Goal: Contribute content: Contribute content

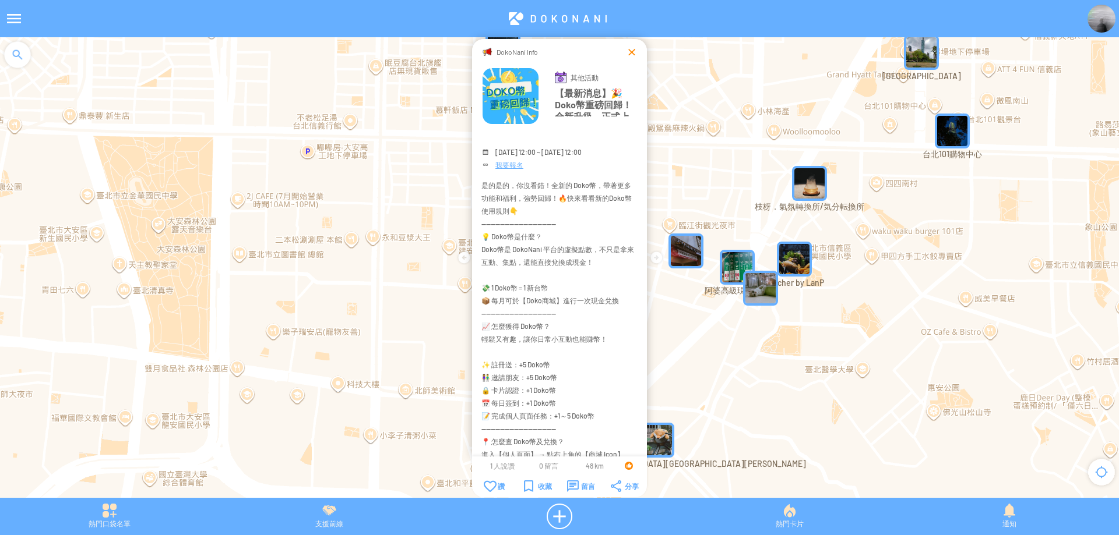
click at [626, 51] on div at bounding box center [632, 52] width 12 height 12
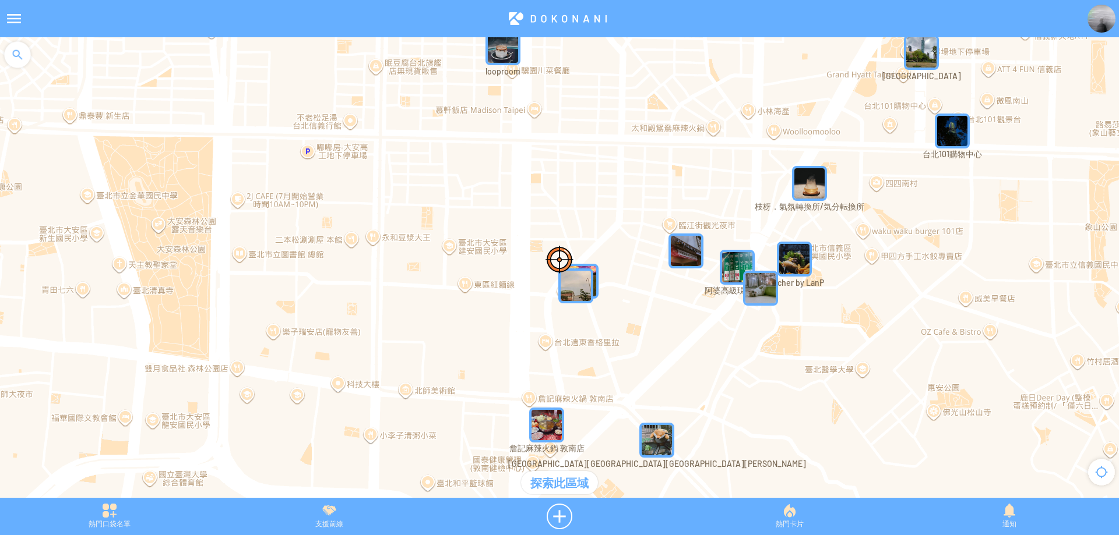
click at [22, 54] on div at bounding box center [17, 54] width 35 height 35
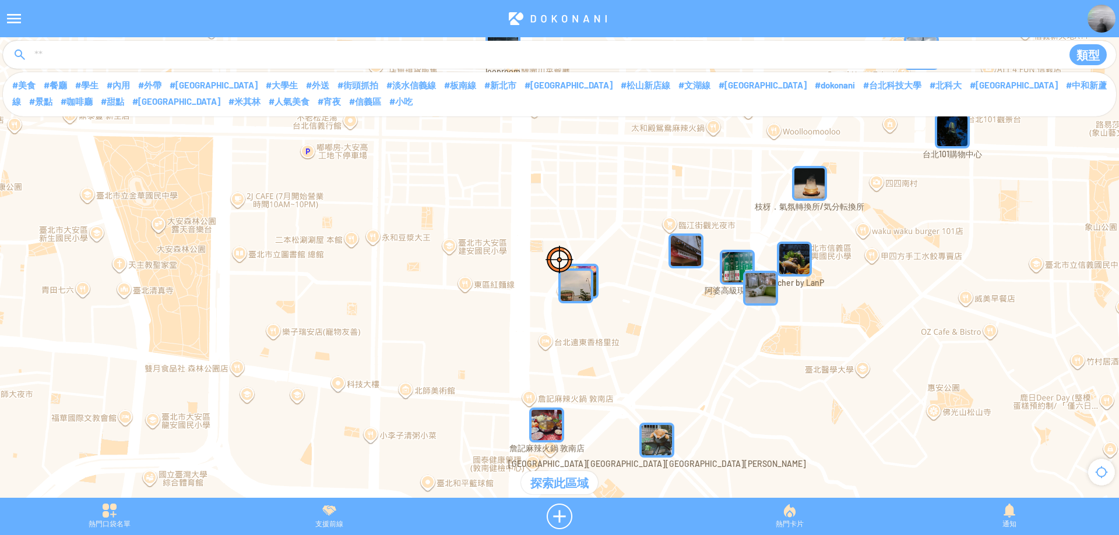
click at [72, 57] on input at bounding box center [542, 55] width 1018 height 22
type input "****"
click at [525, 65] on input "****" at bounding box center [542, 55] width 1018 height 22
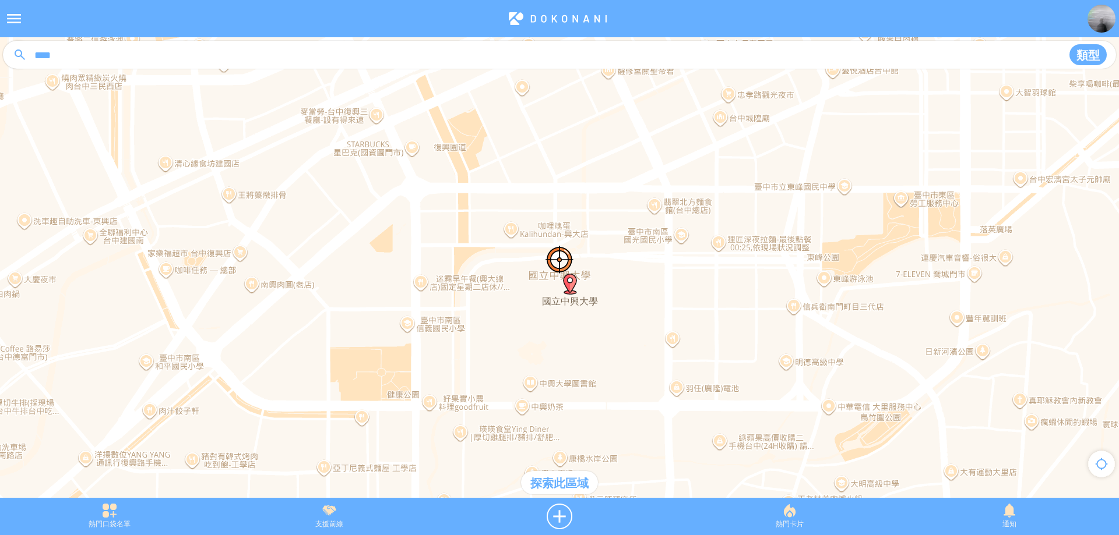
click at [553, 488] on div "探索此區域" at bounding box center [559, 482] width 77 height 23
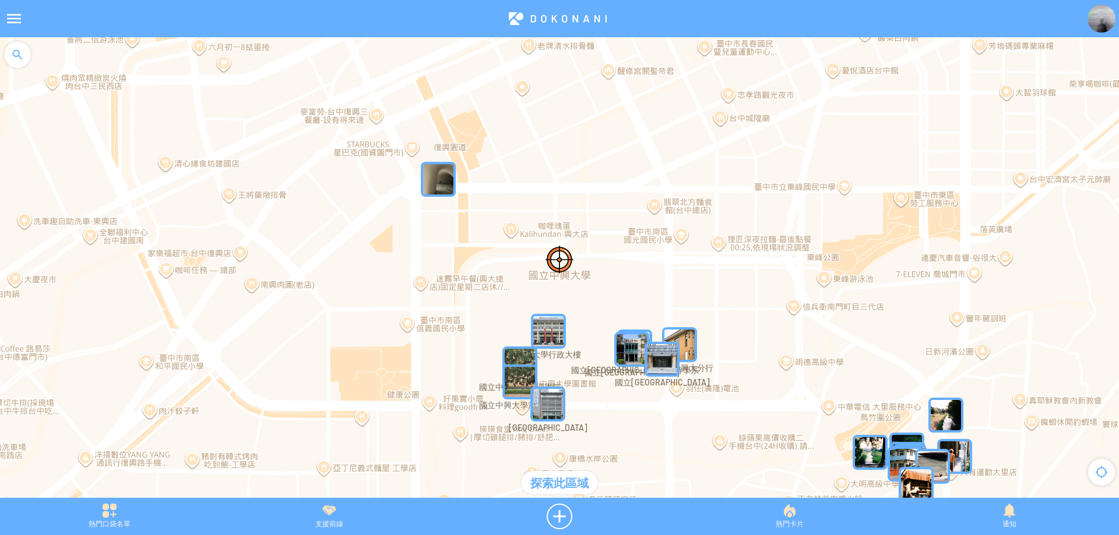
click at [555, 333] on img "XqSYjPVNik5MapIcon" at bounding box center [548, 331] width 35 height 35
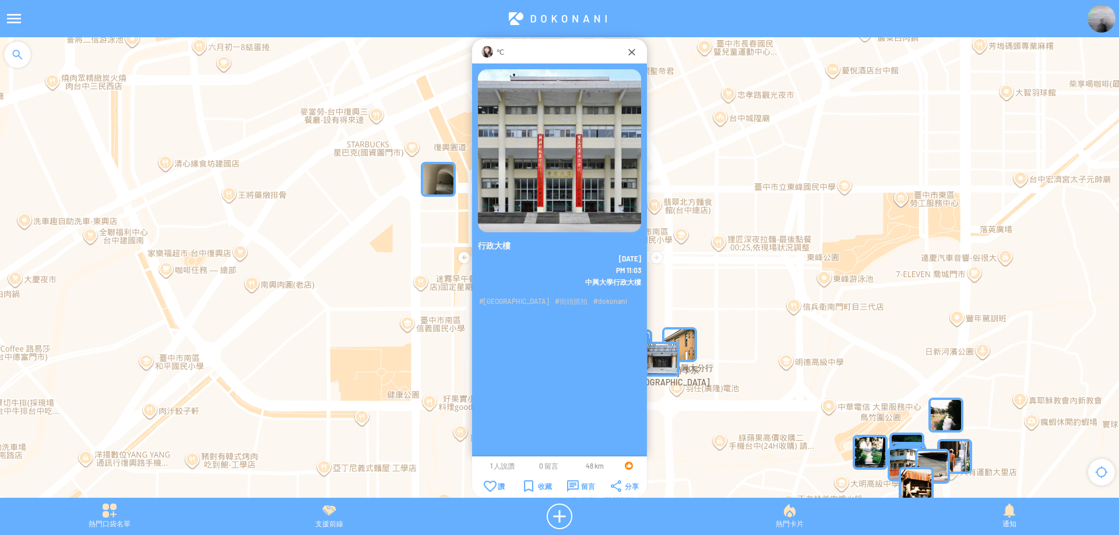
click at [555, 333] on div "行政大樓 2025-8-20 PM 11:03" at bounding box center [559, 273] width 175 height 418
click at [491, 48] on img at bounding box center [487, 52] width 12 height 12
click at [626, 50] on div at bounding box center [632, 52] width 12 height 12
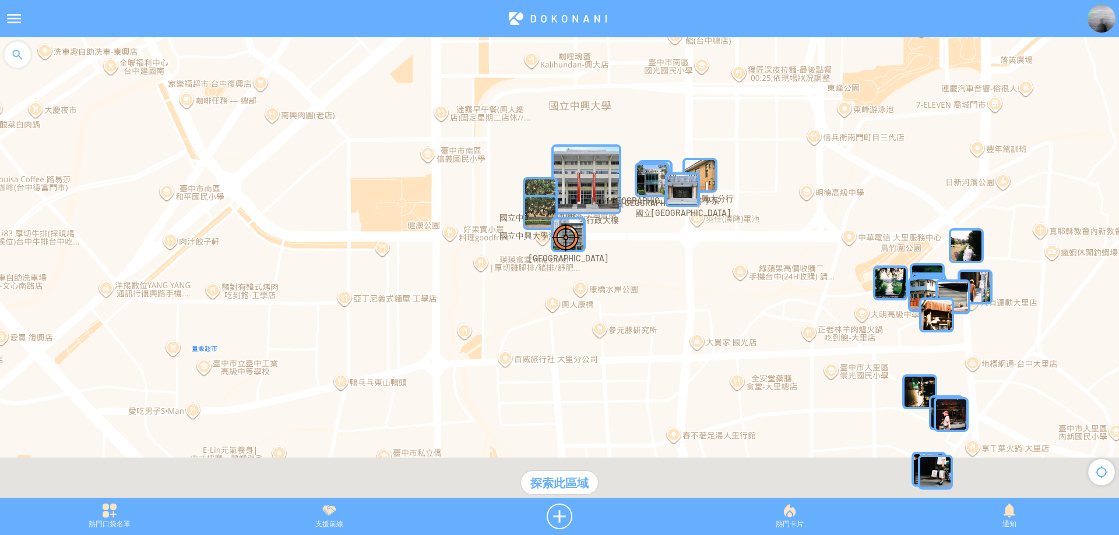
drag, startPoint x: 362, startPoint y: 293, endPoint x: 404, endPoint y: 85, distance: 212.1
click at [399, 70] on div at bounding box center [559, 273] width 1119 height 472
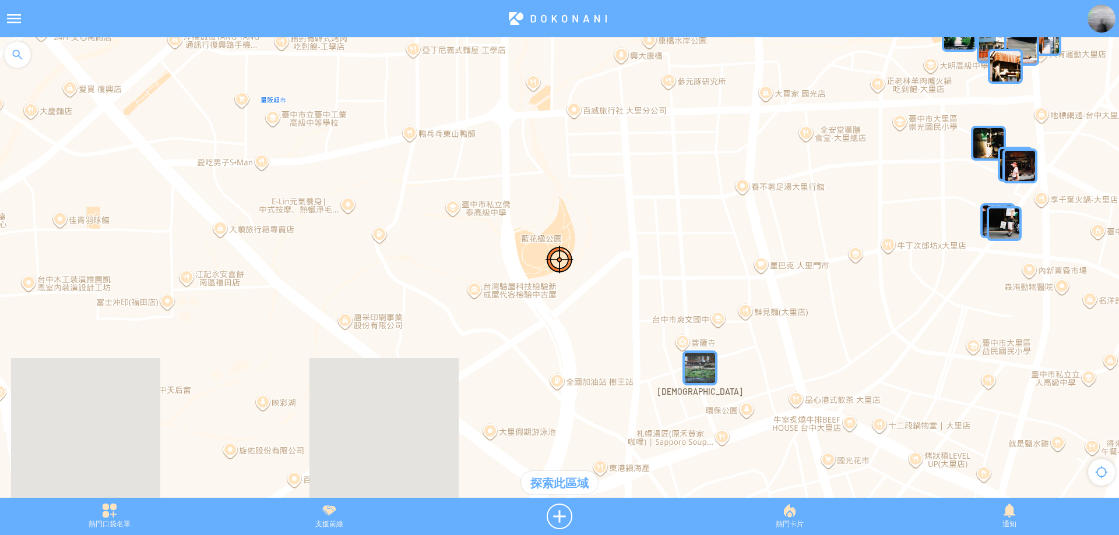
click at [11, 57] on div at bounding box center [17, 54] width 35 height 35
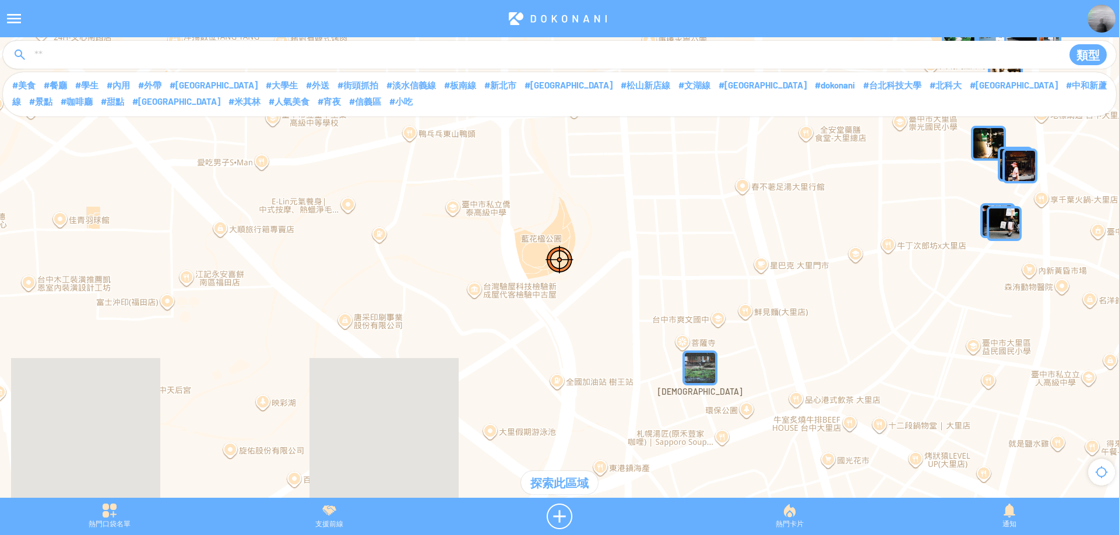
click at [77, 53] on input at bounding box center [542, 55] width 1018 height 22
type input "****"
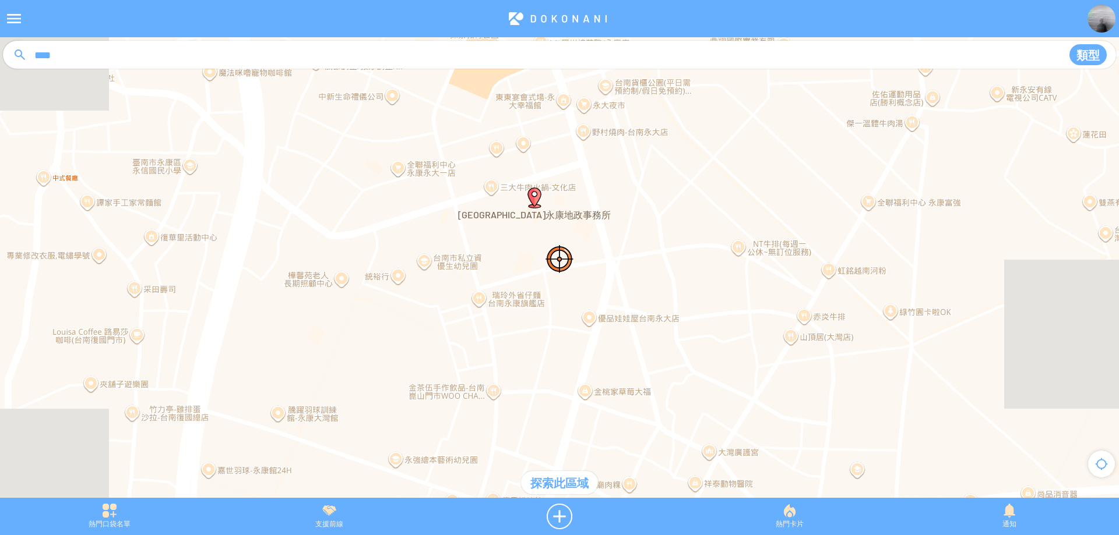
drag, startPoint x: 548, startPoint y: 313, endPoint x: 524, endPoint y: 260, distance: 58.1
click at [524, 260] on div at bounding box center [559, 273] width 1119 height 472
drag, startPoint x: 542, startPoint y: 333, endPoint x: 505, endPoint y: 204, distance: 133.9
click at [505, 204] on div at bounding box center [559, 273] width 1119 height 472
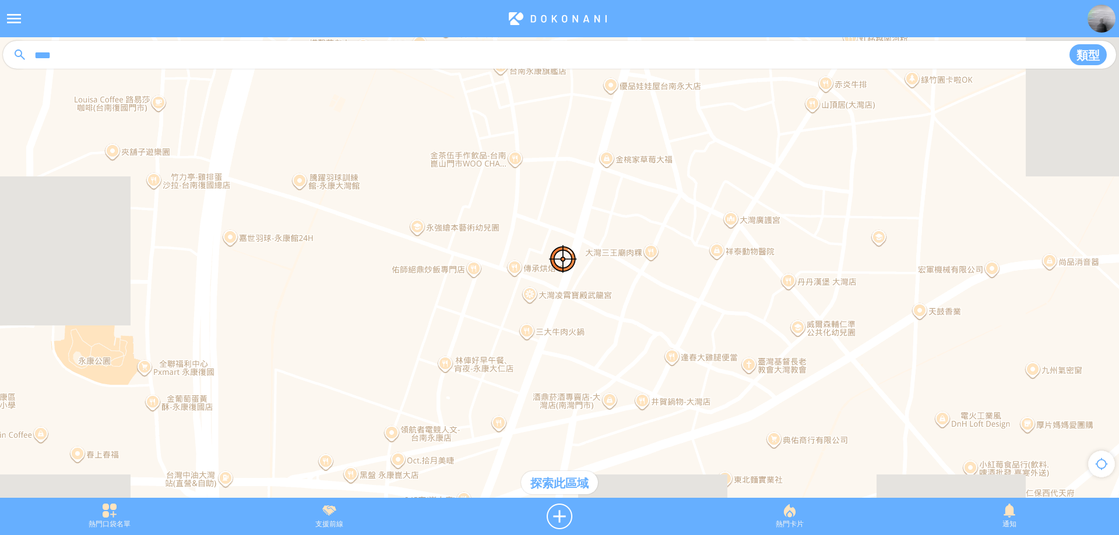
drag, startPoint x: 496, startPoint y: 319, endPoint x: 566, endPoint y: 232, distance: 111.9
click at [566, 232] on div at bounding box center [559, 273] width 1119 height 472
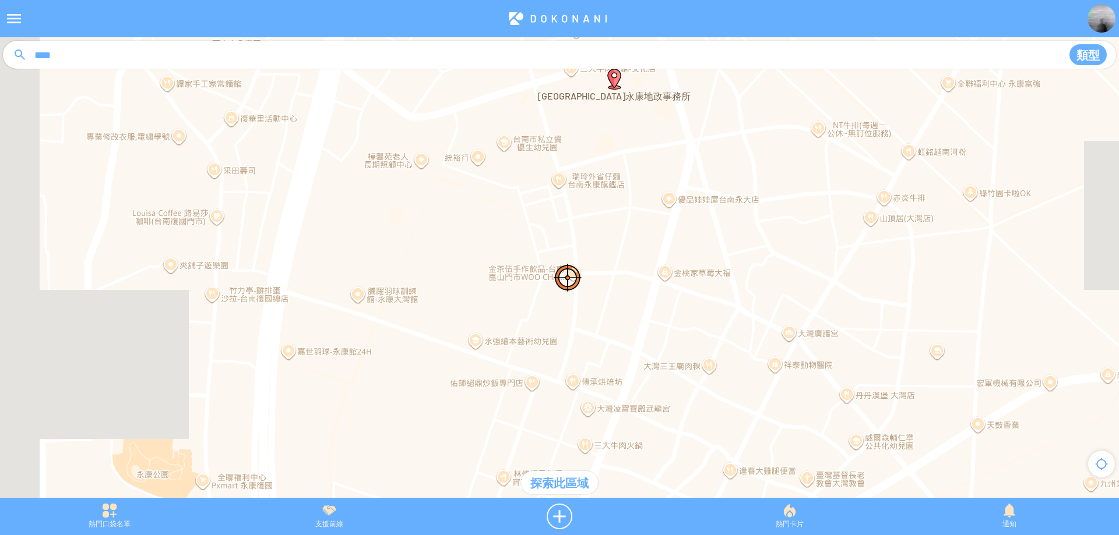
drag, startPoint x: 384, startPoint y: 288, endPoint x: 427, endPoint y: 372, distance: 94.8
click at [427, 372] on div at bounding box center [559, 273] width 1119 height 472
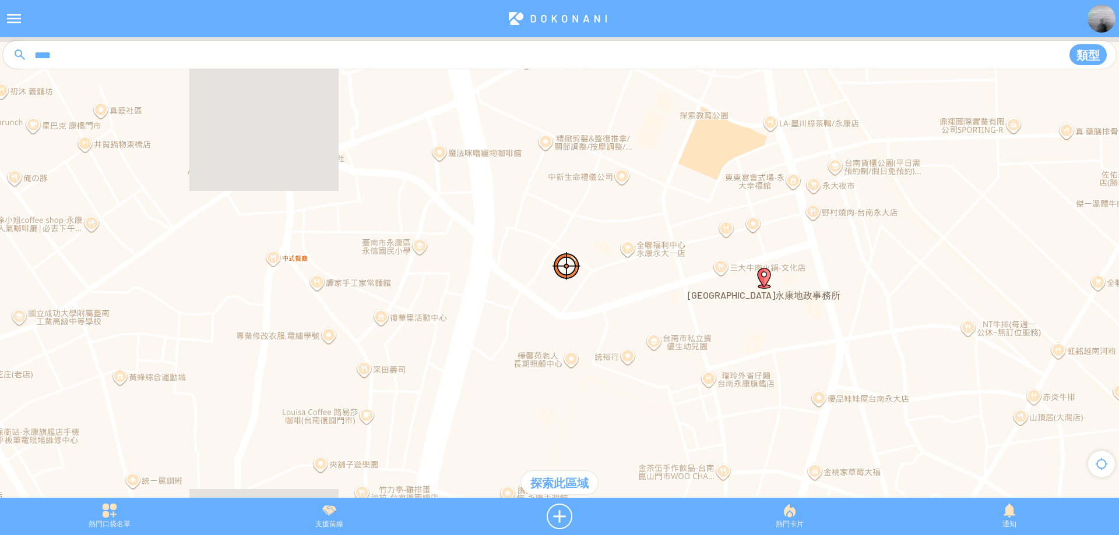
drag, startPoint x: 422, startPoint y: 298, endPoint x: 515, endPoint y: 403, distance: 140.4
click at [515, 403] on div at bounding box center [559, 273] width 1119 height 472
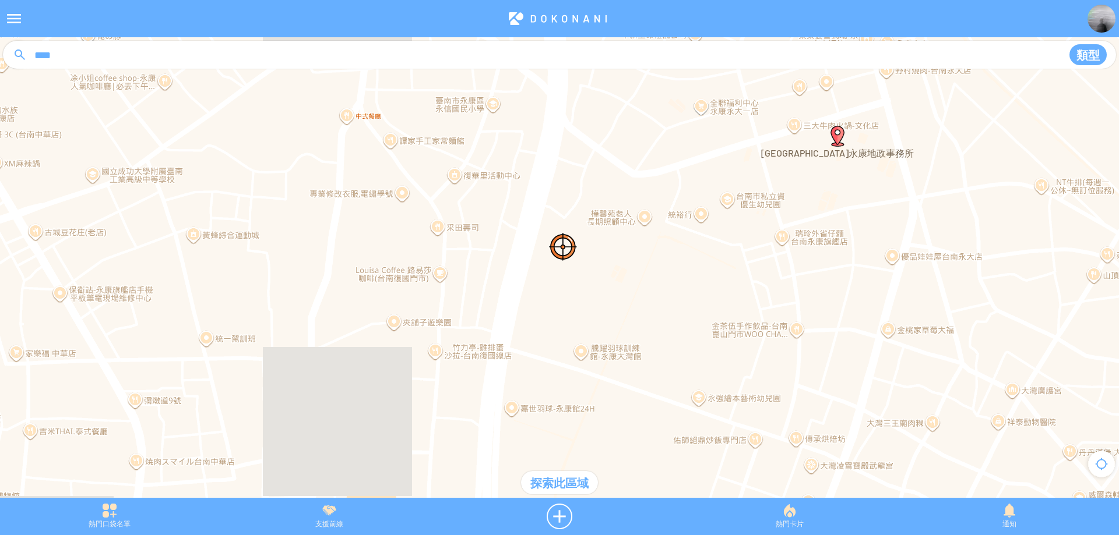
drag, startPoint x: 509, startPoint y: 405, endPoint x: 537, endPoint y: 195, distance: 212.2
click at [537, 193] on div at bounding box center [559, 273] width 1119 height 472
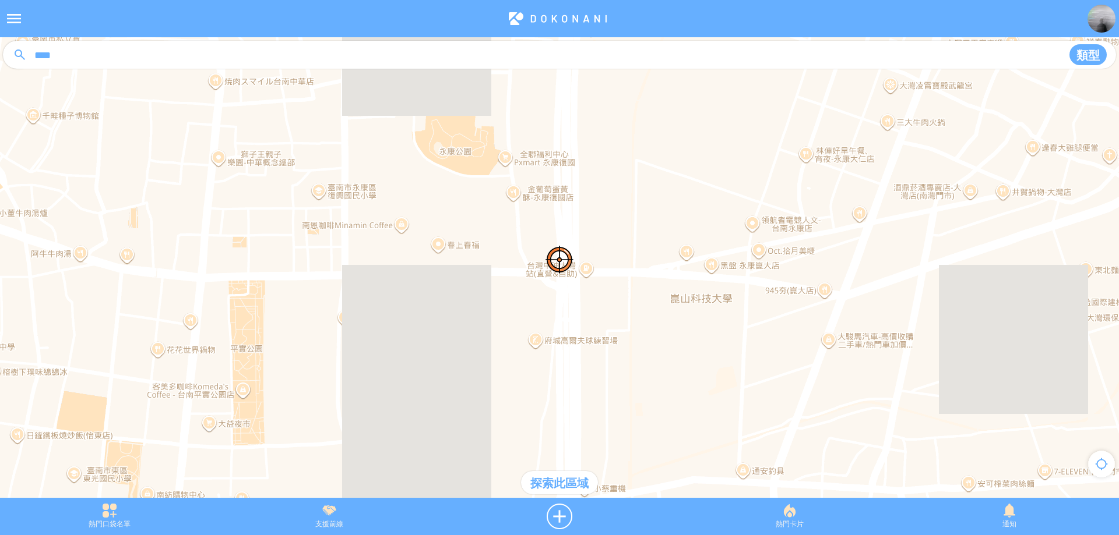
drag, startPoint x: 539, startPoint y: 179, endPoint x: 554, endPoint y: 189, distance: 18.1
click at [554, 189] on div at bounding box center [559, 273] width 1119 height 472
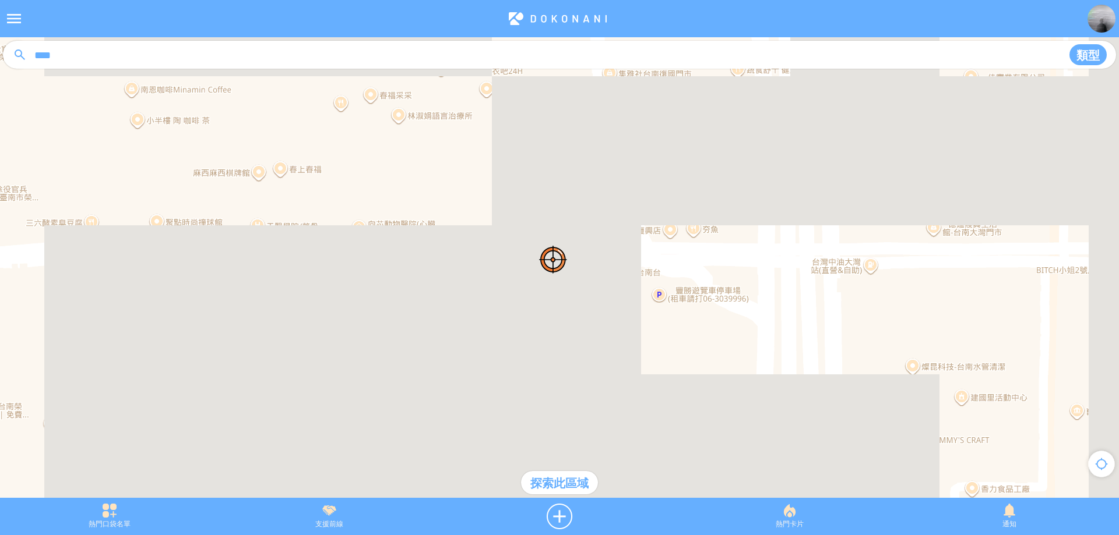
drag, startPoint x: 607, startPoint y: 236, endPoint x: 537, endPoint y: 234, distance: 70.5
click at [537, 234] on div at bounding box center [559, 273] width 1119 height 472
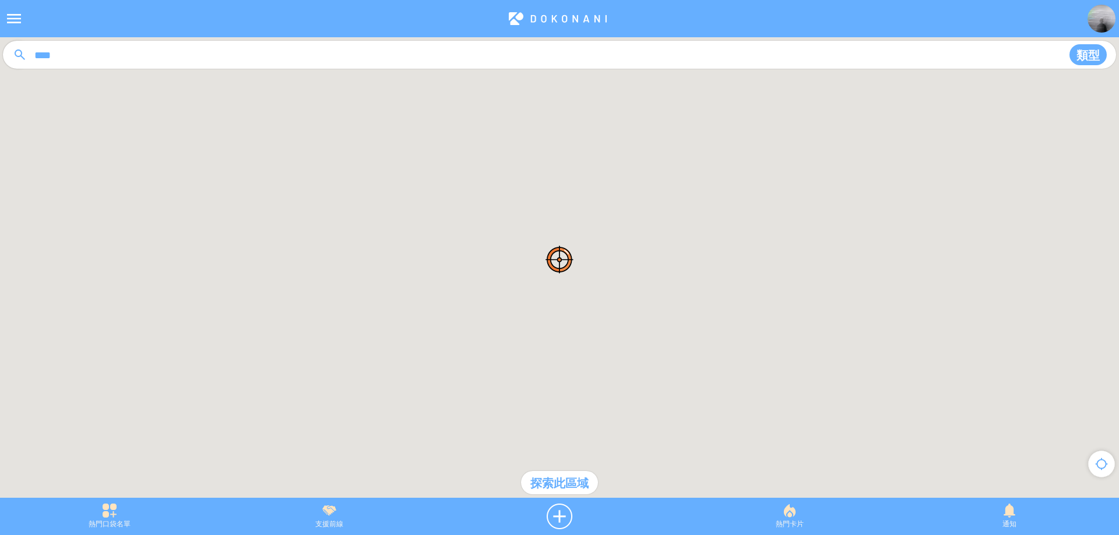
drag, startPoint x: 419, startPoint y: 244, endPoint x: 634, endPoint y: 242, distance: 215.0
click at [634, 242] on div at bounding box center [559, 273] width 1119 height 472
click at [558, 510] on div at bounding box center [559, 517] width 241 height 26
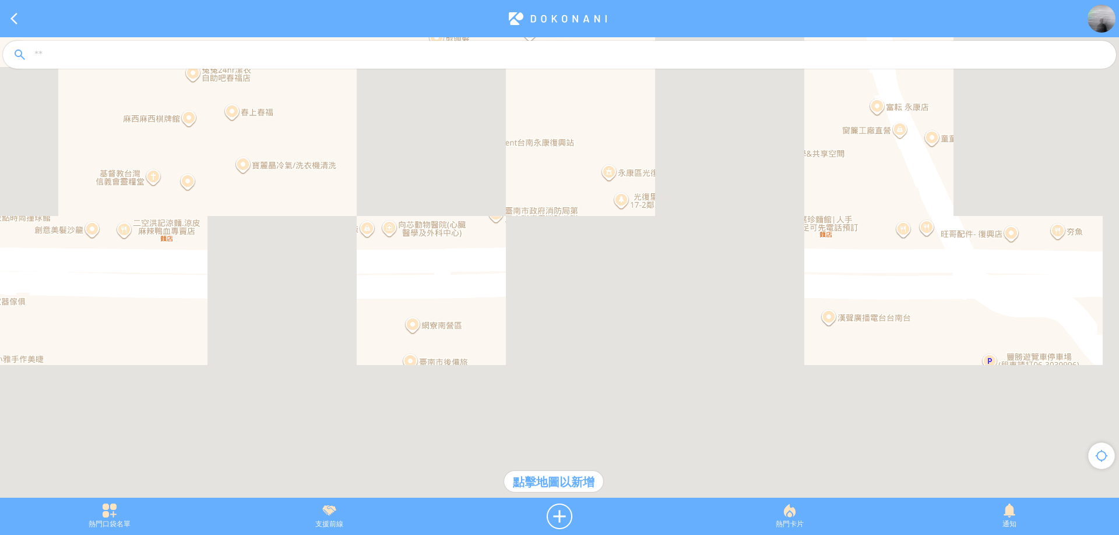
drag, startPoint x: 809, startPoint y: 228, endPoint x: 638, endPoint y: 247, distance: 171.8
click at [638, 247] on div at bounding box center [559, 273] width 1119 height 472
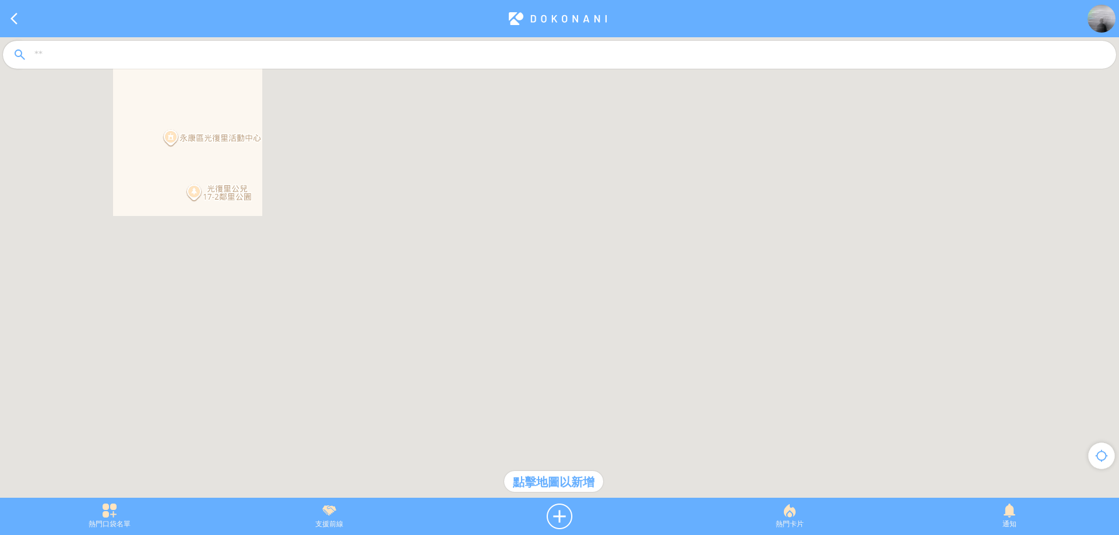
drag, startPoint x: 812, startPoint y: 235, endPoint x: 648, endPoint y: 256, distance: 165.6
click at [648, 256] on div at bounding box center [559, 273] width 1119 height 472
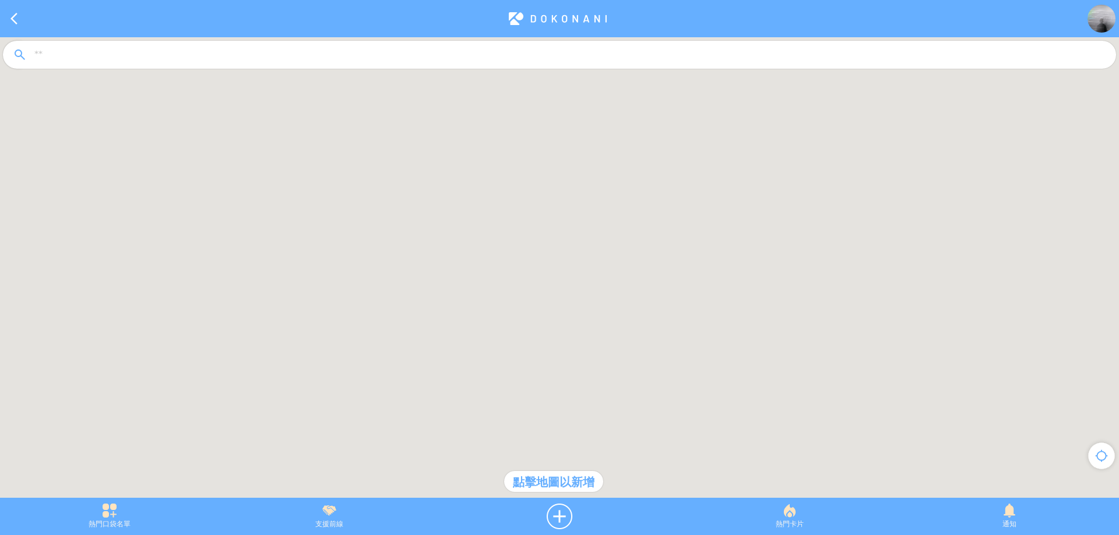
drag, startPoint x: 675, startPoint y: 274, endPoint x: 594, endPoint y: 274, distance: 81.0
click at [594, 274] on div at bounding box center [559, 273] width 1119 height 472
click at [510, 305] on div at bounding box center [559, 273] width 1119 height 472
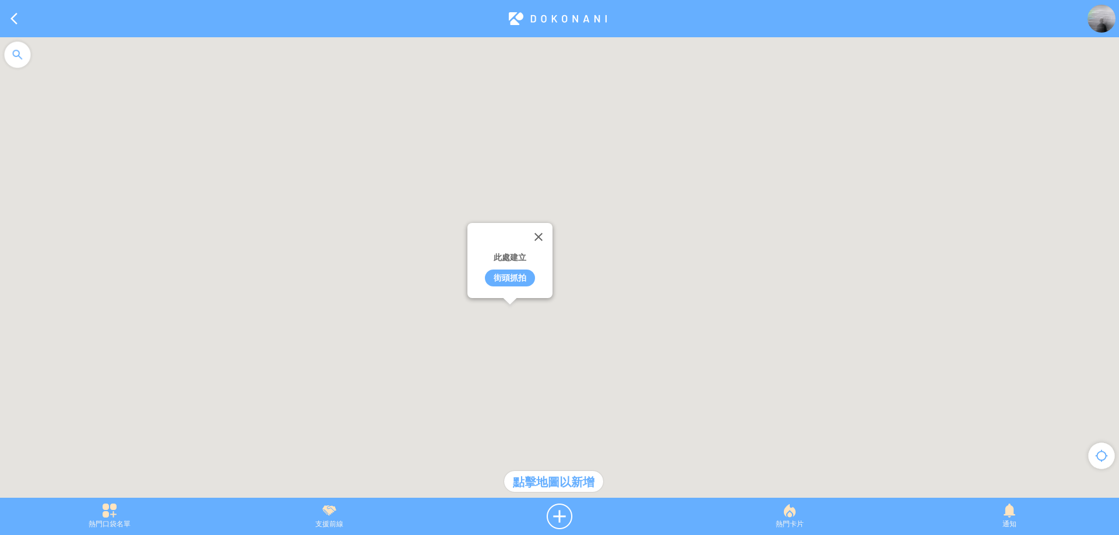
click at [510, 279] on div "街頭抓拍" at bounding box center [510, 278] width 50 height 17
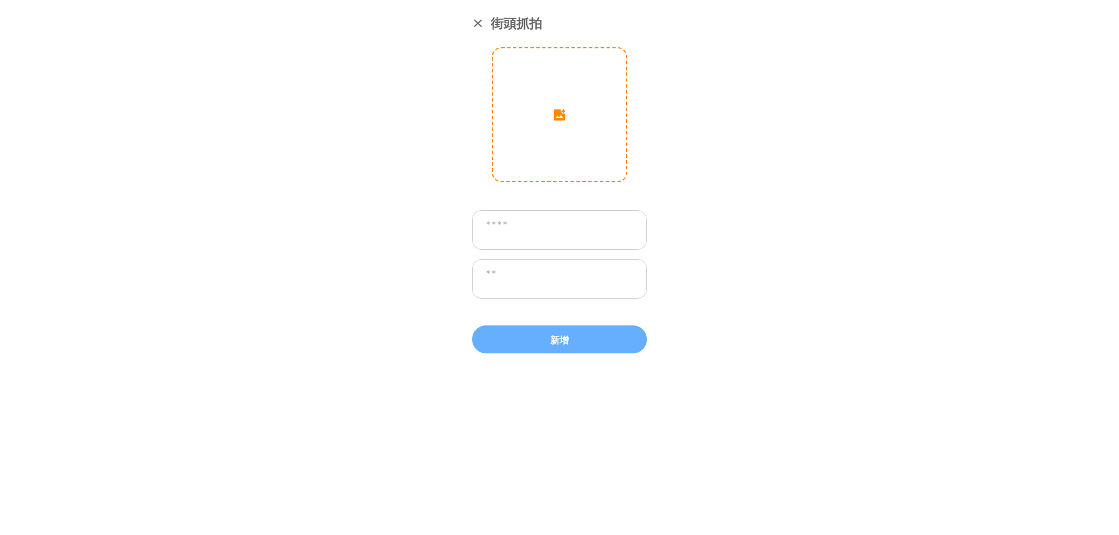
click at [590, 131] on input "image" at bounding box center [559, 114] width 133 height 133
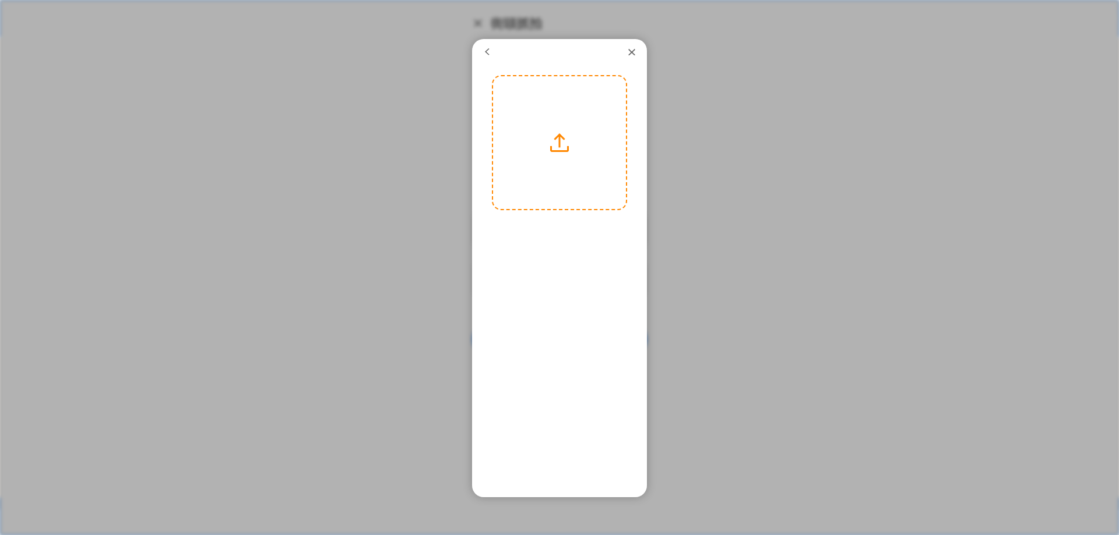
click at [564, 138] on label at bounding box center [559, 142] width 133 height 133
click at [0, 0] on input "file" at bounding box center [0, 0] width 0 height 0
drag, startPoint x: 561, startPoint y: 171, endPoint x: 555, endPoint y: 176, distance: 7.9
click at [555, 176] on div at bounding box center [559, 147] width 133 height 199
click at [588, 225] on button "下一步" at bounding box center [592, 225] width 52 height 15
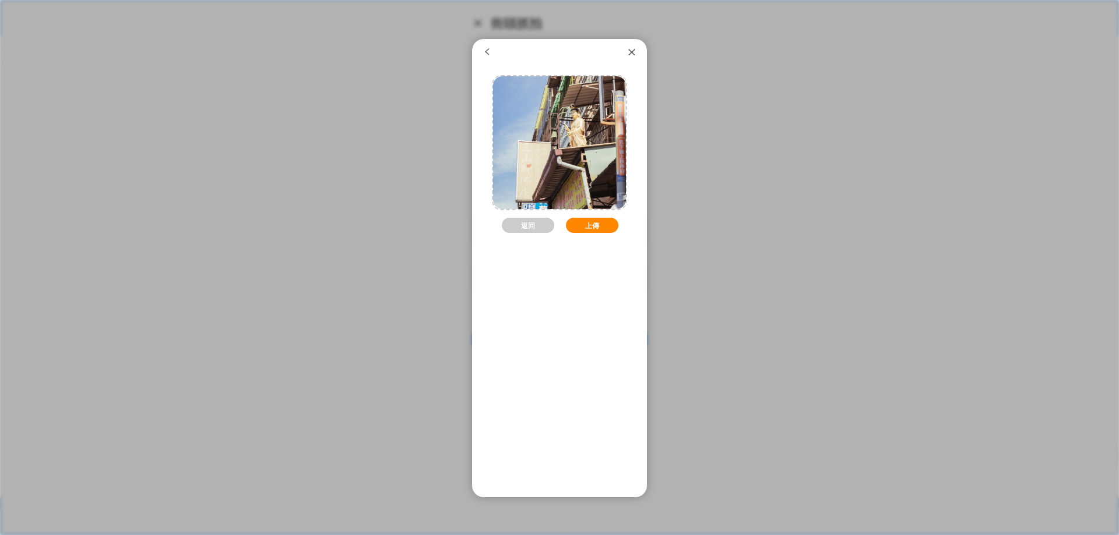
click at [592, 221] on button "上傳" at bounding box center [592, 225] width 52 height 15
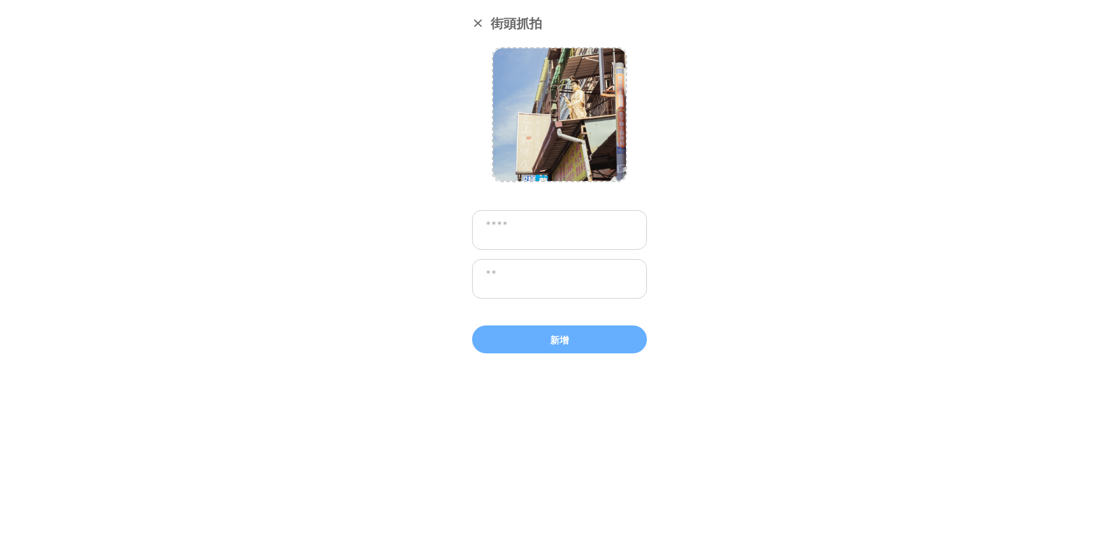
click at [559, 227] on textarea at bounding box center [559, 230] width 175 height 40
type textarea "*********"
click at [539, 278] on textarea at bounding box center [559, 279] width 175 height 40
click at [562, 282] on textarea at bounding box center [559, 279] width 175 height 40
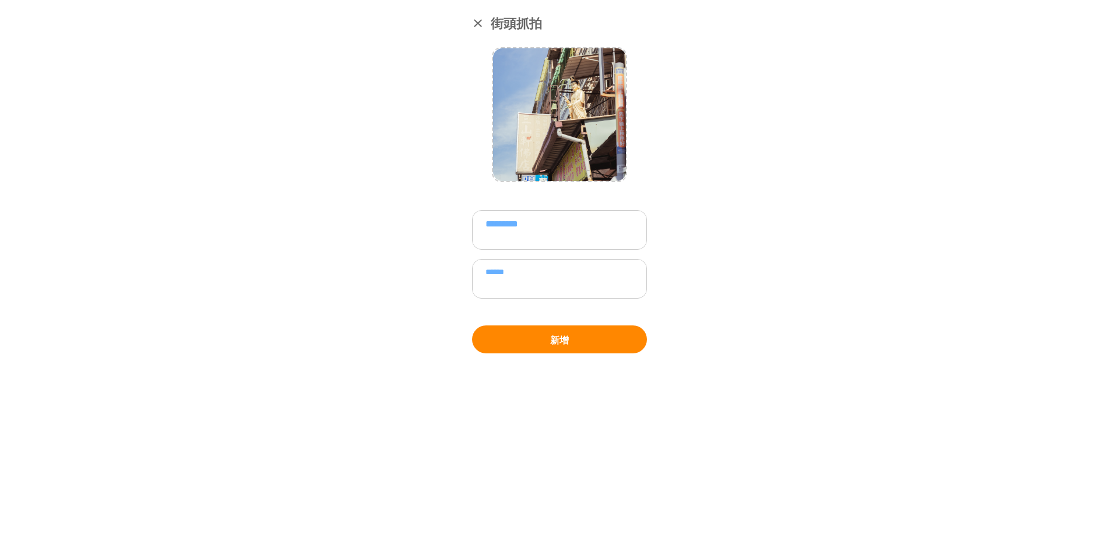
type textarea "******"
click at [573, 337] on button "新增" at bounding box center [559, 340] width 175 height 28
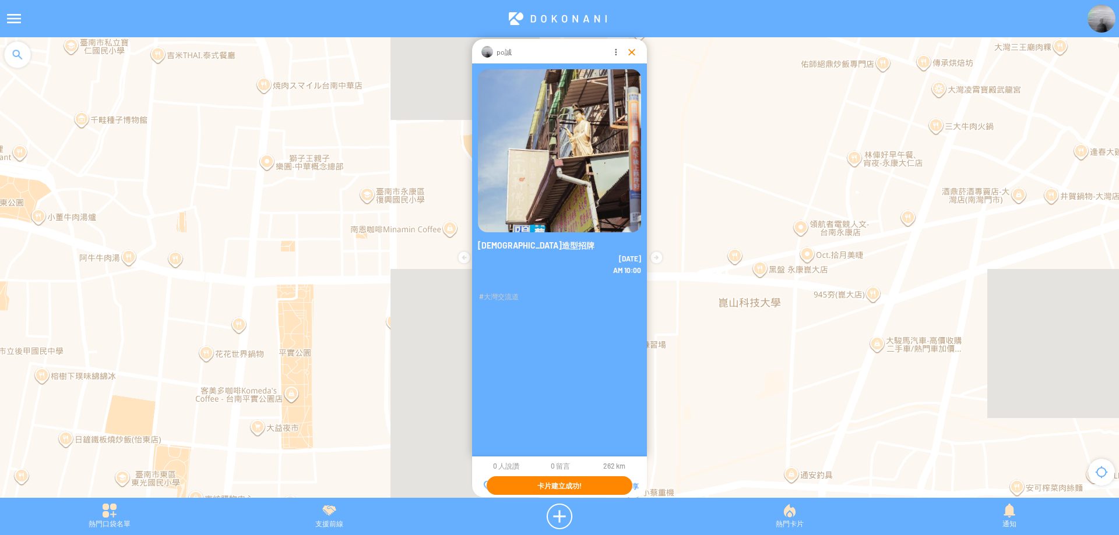
click at [629, 51] on div at bounding box center [632, 52] width 12 height 12
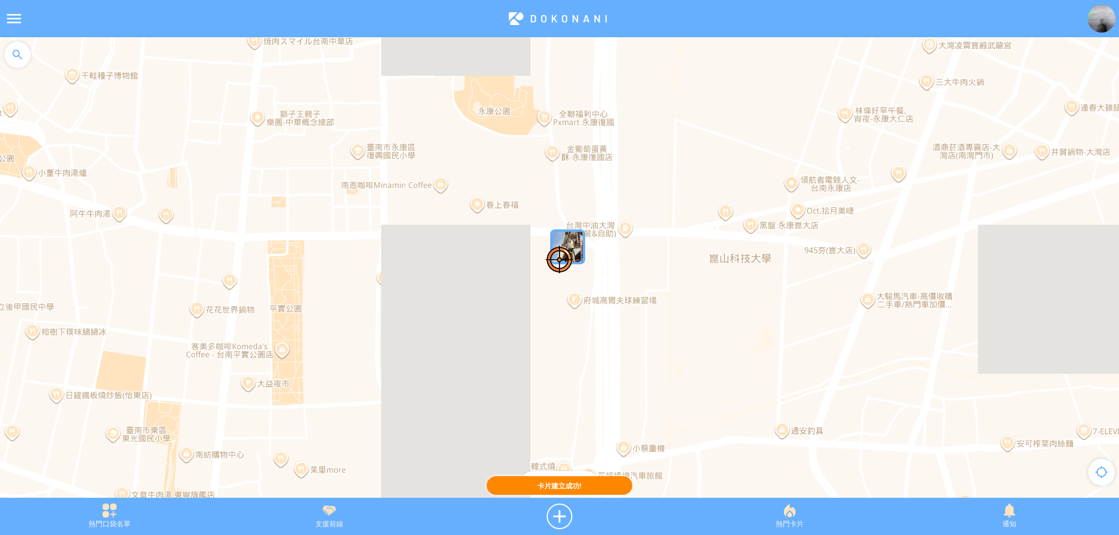
drag, startPoint x: 679, startPoint y: 264, endPoint x: 669, endPoint y: 217, distance: 47.6
click at [669, 217] on div at bounding box center [559, 273] width 1119 height 472
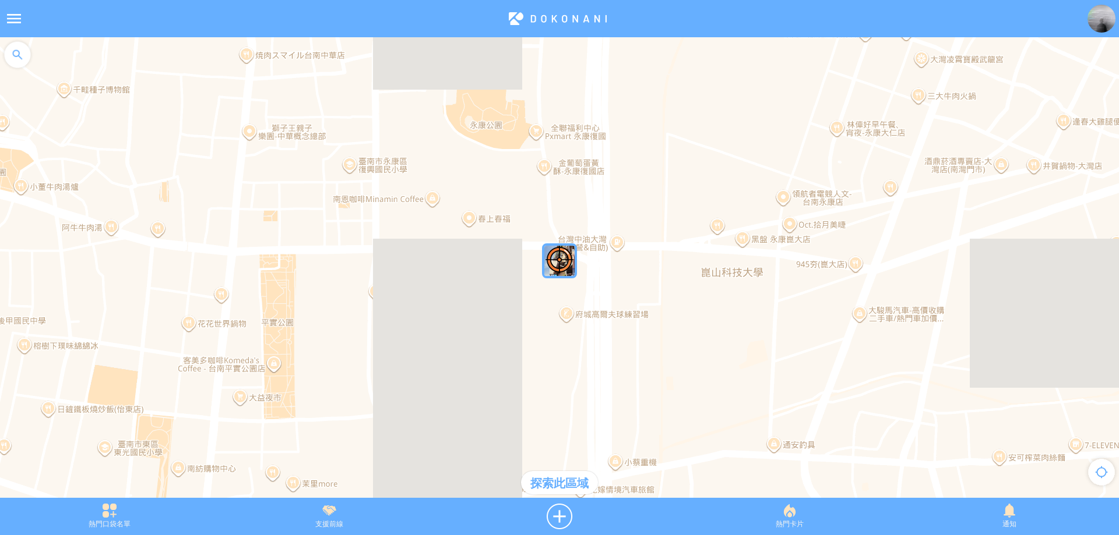
drag, startPoint x: 683, startPoint y: 296, endPoint x: 672, endPoint y: 315, distance: 21.7
click at [672, 315] on div at bounding box center [559, 273] width 1119 height 472
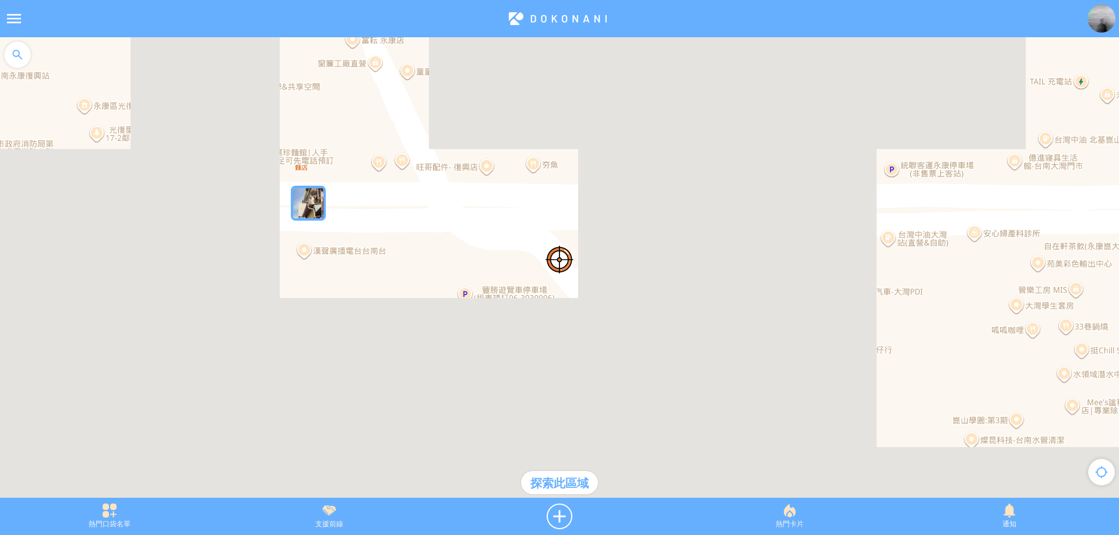
drag, startPoint x: 421, startPoint y: 216, endPoint x: 512, endPoint y: 283, distance: 113.0
click at [512, 282] on div at bounding box center [559, 273] width 1119 height 472
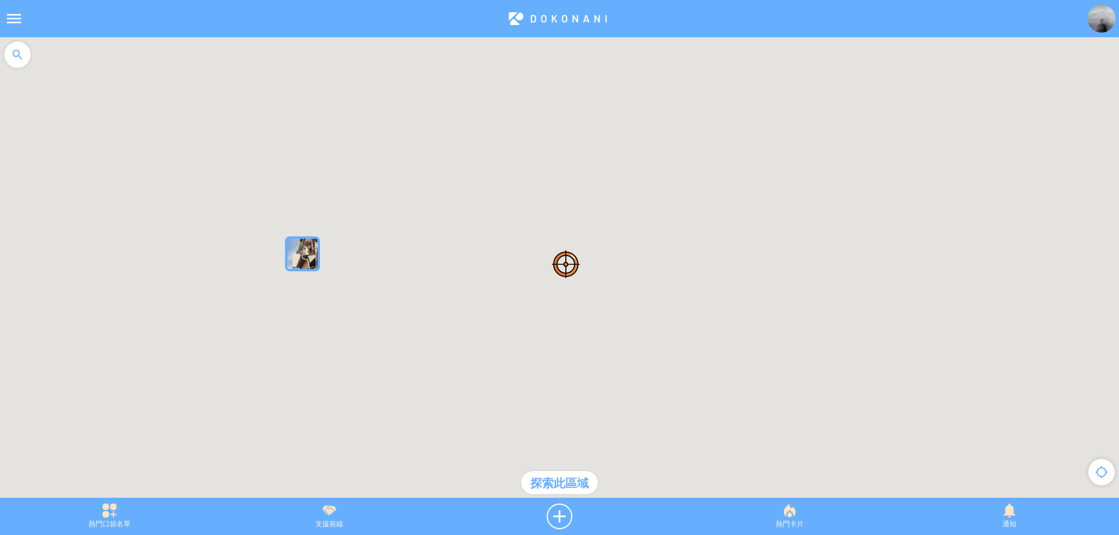
drag, startPoint x: 406, startPoint y: 263, endPoint x: 464, endPoint y: 313, distance: 76.5
click at [464, 313] on div at bounding box center [559, 273] width 1119 height 472
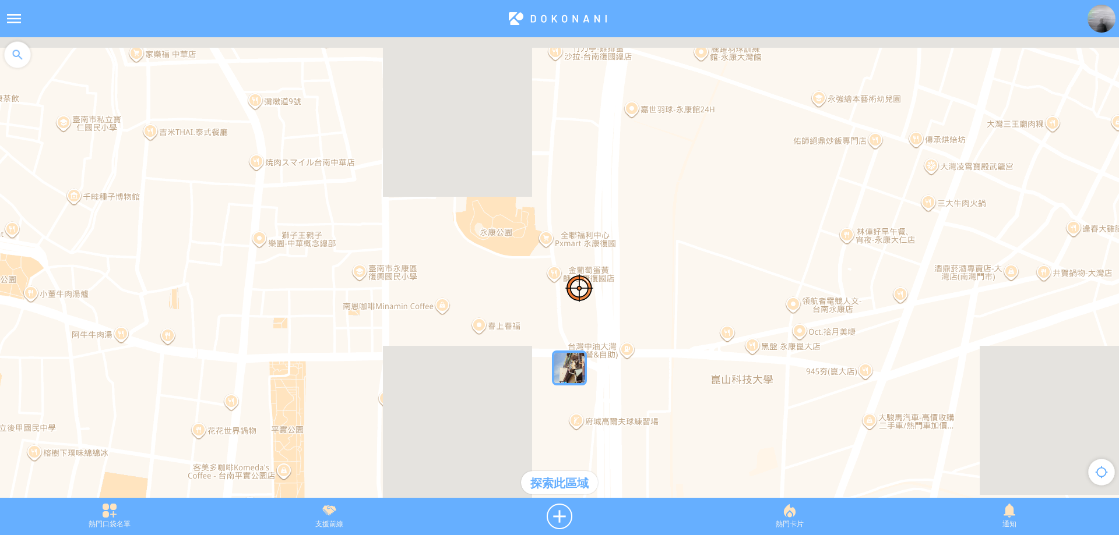
drag, startPoint x: 471, startPoint y: 297, endPoint x: 537, endPoint y: 449, distance: 164.9
click at [535, 445] on div at bounding box center [559, 273] width 1119 height 472
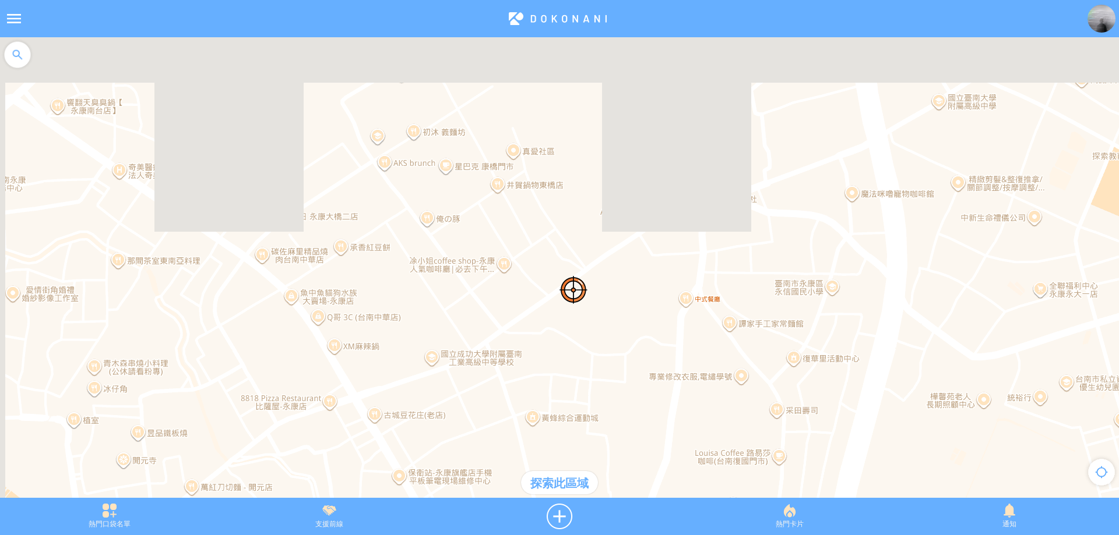
drag, startPoint x: 498, startPoint y: 291, endPoint x: 516, endPoint y: 392, distance: 103.0
click at [516, 389] on div at bounding box center [559, 273] width 1119 height 472
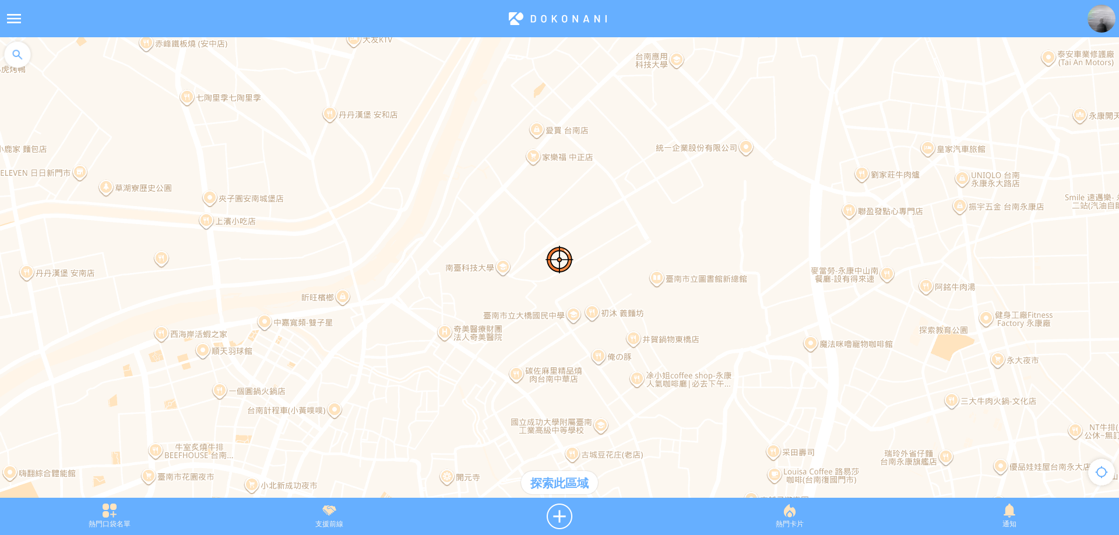
drag, startPoint x: 606, startPoint y: 297, endPoint x: 715, endPoint y: 213, distance: 137.5
click at [715, 213] on div at bounding box center [559, 273] width 1119 height 472
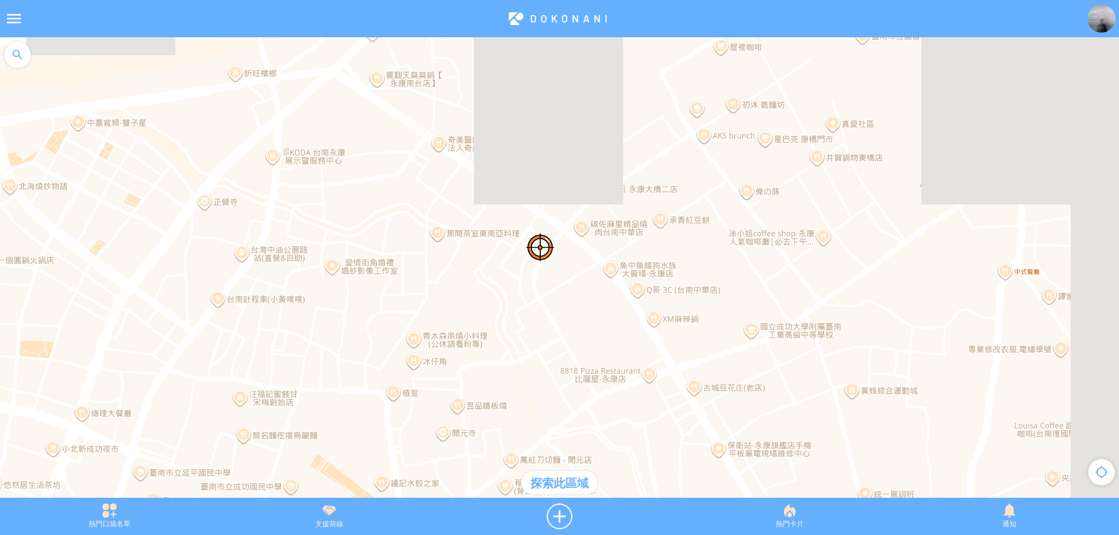
drag, startPoint x: 632, startPoint y: 363, endPoint x: 534, endPoint y: 302, distance: 115.1
click at [534, 302] on div at bounding box center [559, 273] width 1119 height 472
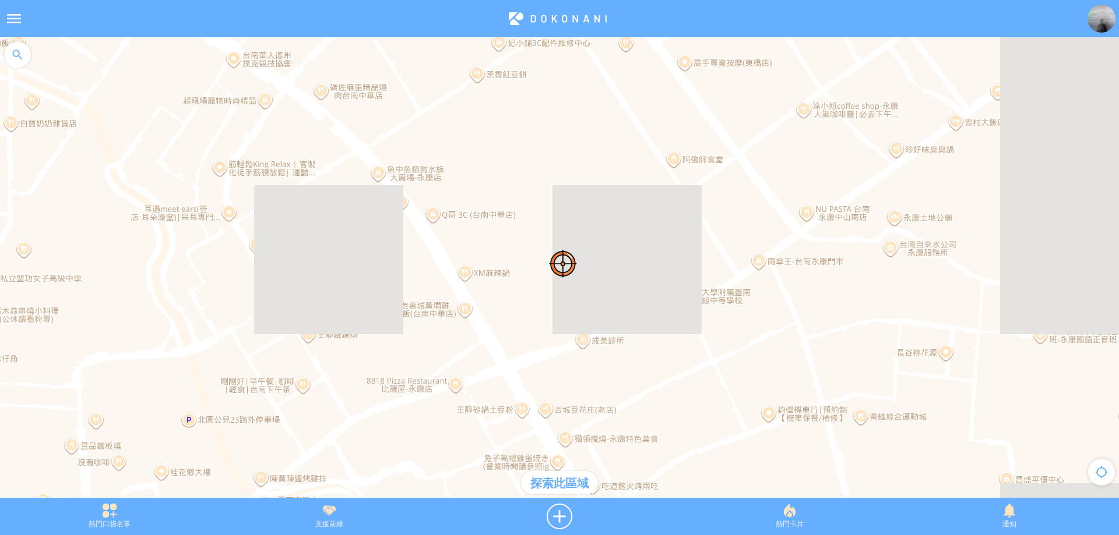
drag, startPoint x: 388, startPoint y: 170, endPoint x: 415, endPoint y: 213, distance: 50.6
click at [415, 213] on div at bounding box center [559, 273] width 1119 height 472
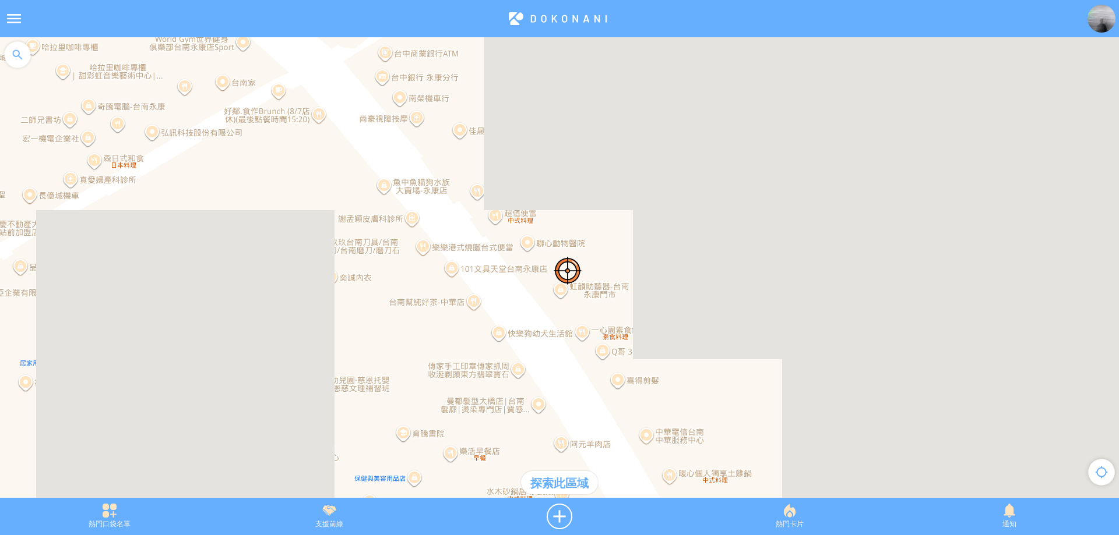
drag, startPoint x: 351, startPoint y: 184, endPoint x: 396, endPoint y: 241, distance: 71.8
click at [396, 241] on div at bounding box center [559, 273] width 1119 height 472
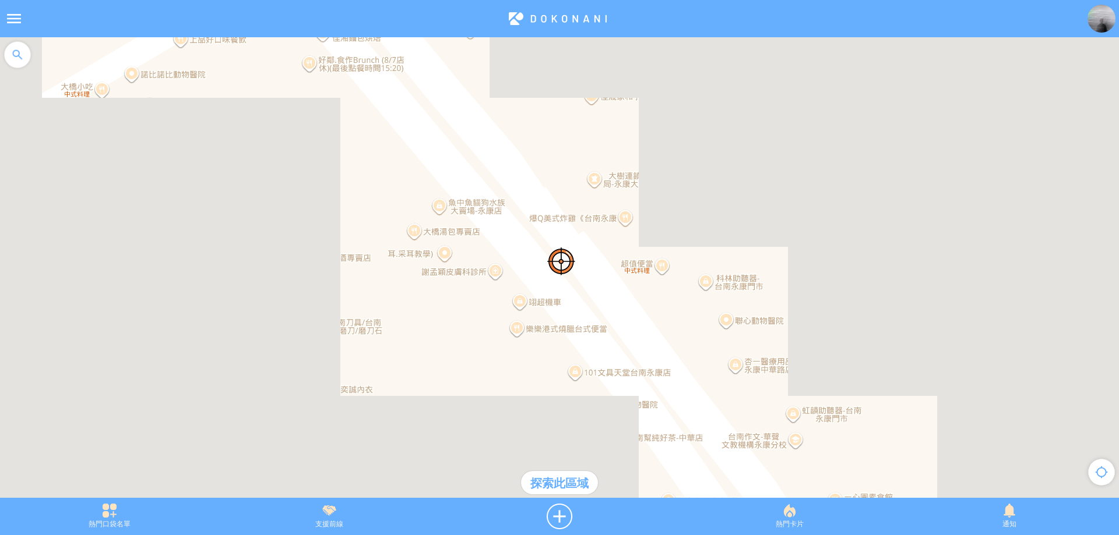
drag, startPoint x: 435, startPoint y: 259, endPoint x: 451, endPoint y: 277, distance: 24.8
click at [451, 277] on div at bounding box center [559, 273] width 1119 height 472
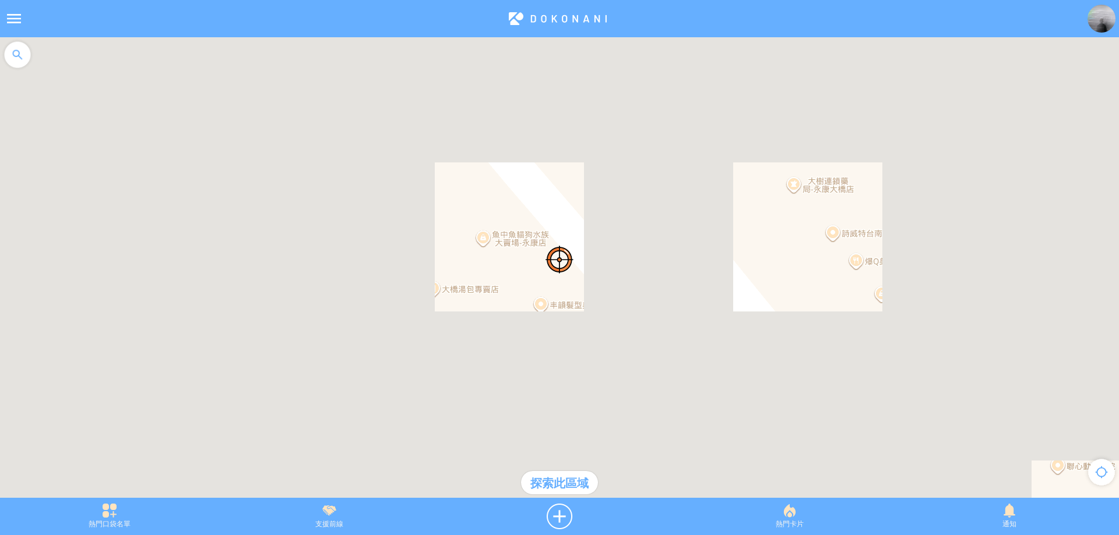
drag, startPoint x: 450, startPoint y: 220, endPoint x: 472, endPoint y: 259, distance: 45.4
click at [472, 259] on div at bounding box center [559, 273] width 1119 height 472
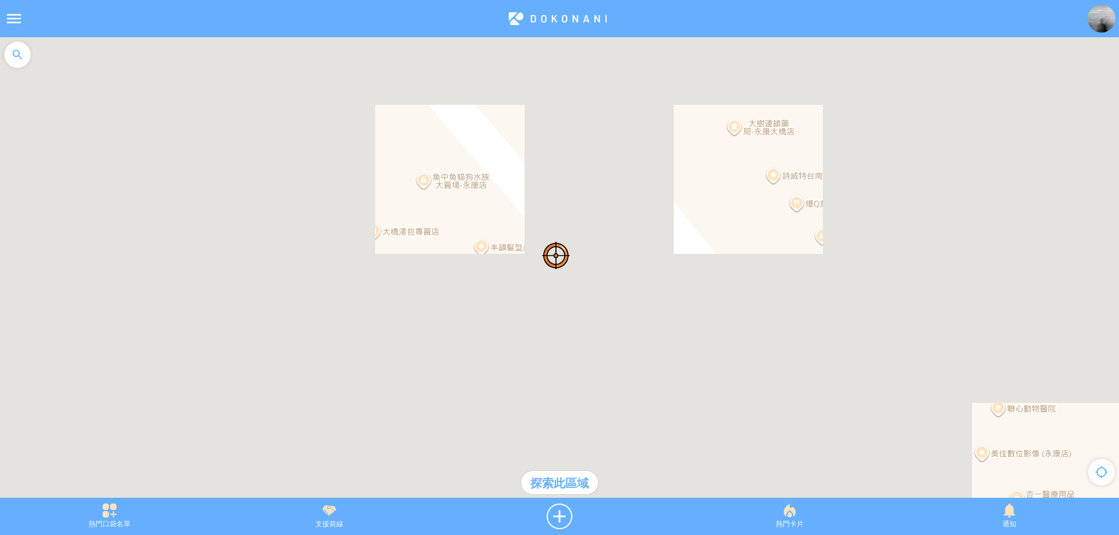
drag, startPoint x: 563, startPoint y: 296, endPoint x: 491, endPoint y: 223, distance: 102.6
click at [491, 223] on div at bounding box center [559, 273] width 1119 height 472
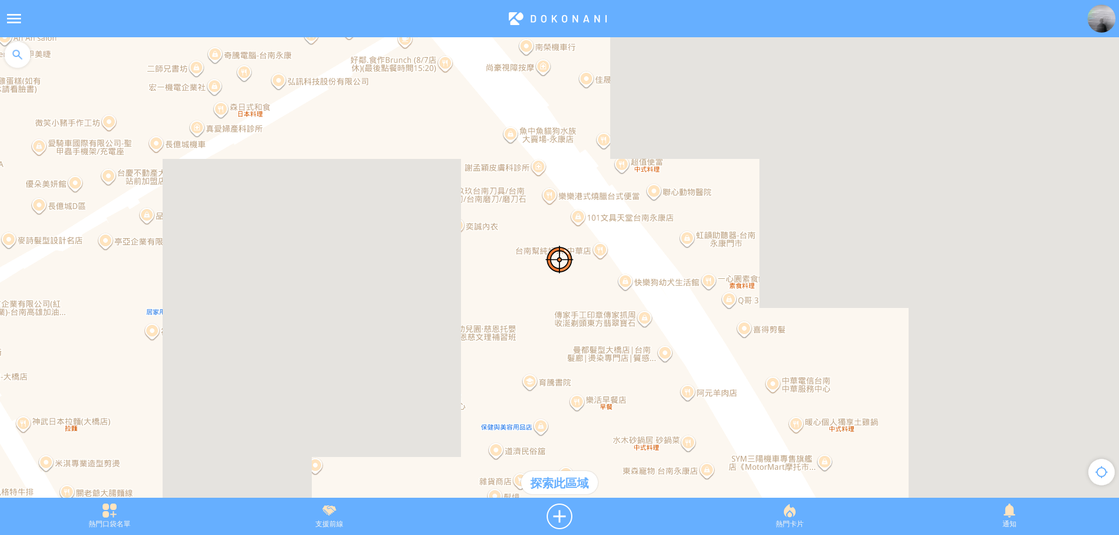
drag, startPoint x: 572, startPoint y: 324, endPoint x: 565, endPoint y: 284, distance: 40.7
click at [565, 284] on div at bounding box center [559, 273] width 1119 height 472
click at [559, 513] on div at bounding box center [559, 517] width 241 height 26
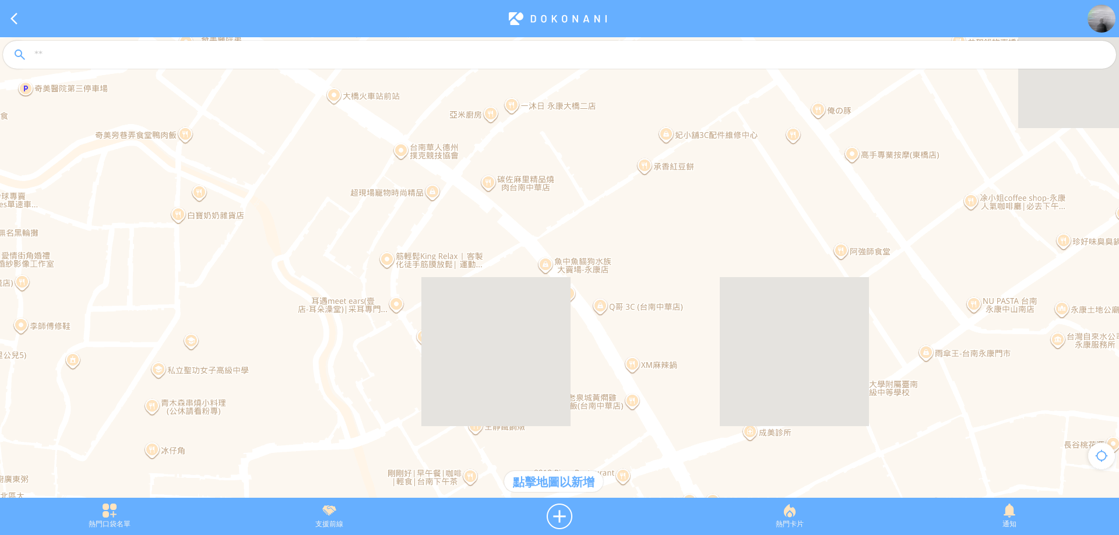
drag, startPoint x: 588, startPoint y: 255, endPoint x: 564, endPoint y: 181, distance: 77.2
click at [564, 181] on div at bounding box center [559, 273] width 1119 height 472
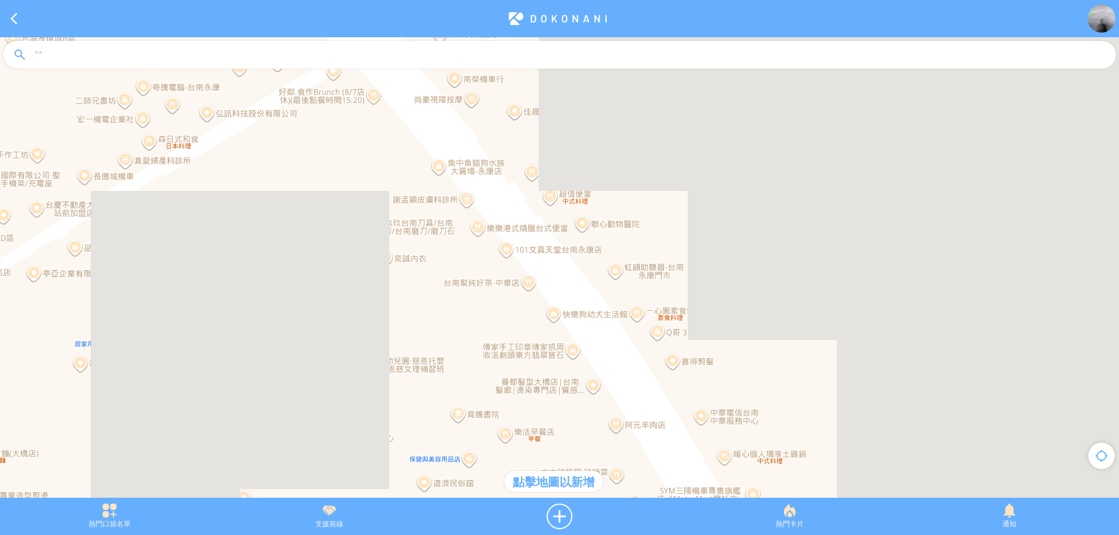
drag, startPoint x: 471, startPoint y: 239, endPoint x: 549, endPoint y: 330, distance: 119.7
click at [549, 330] on div at bounding box center [559, 273] width 1119 height 472
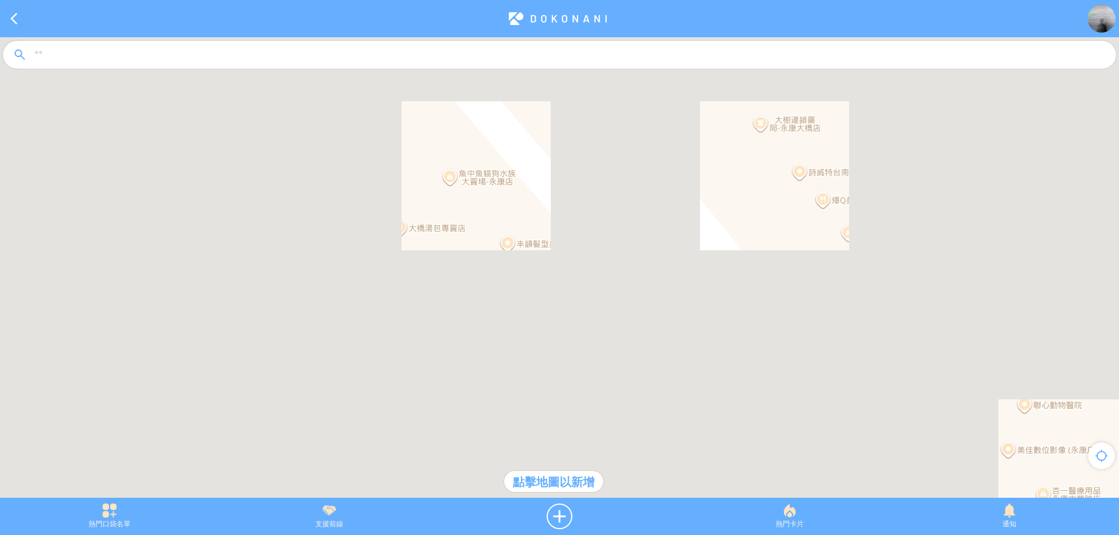
drag, startPoint x: 481, startPoint y: 186, endPoint x: 494, endPoint y: 231, distance: 47.4
click at [494, 231] on div at bounding box center [559, 273] width 1119 height 472
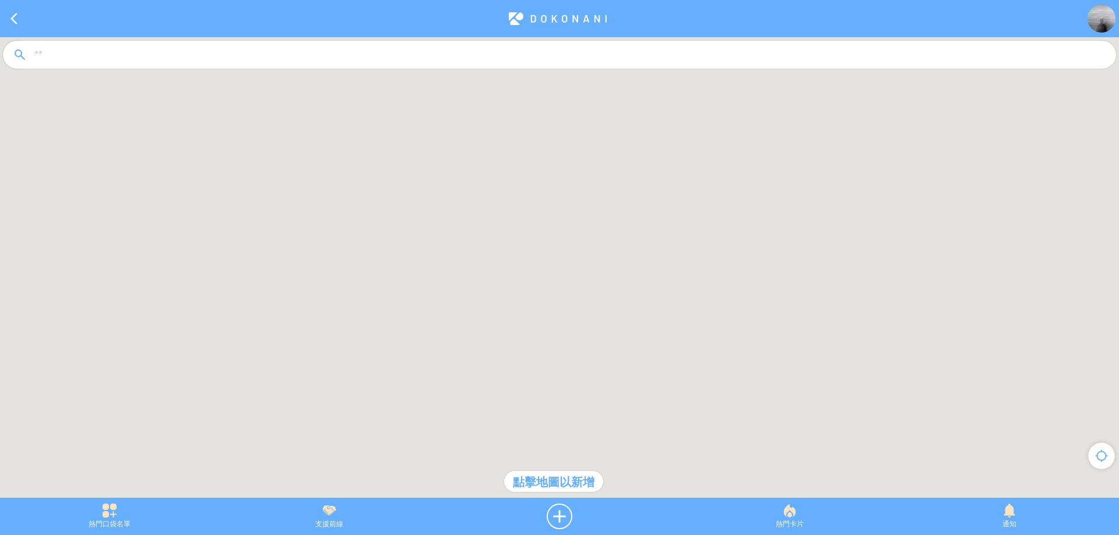
drag, startPoint x: 535, startPoint y: 230, endPoint x: 539, endPoint y: 264, distance: 35.3
click at [539, 264] on div at bounding box center [559, 273] width 1119 height 472
click at [539, 244] on div at bounding box center [559, 273] width 1119 height 472
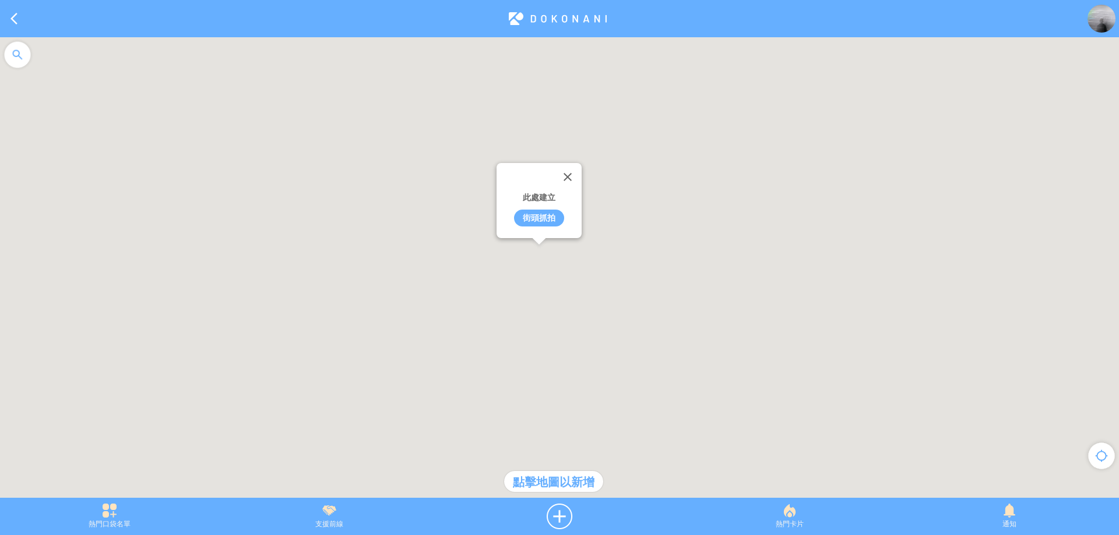
click at [541, 214] on div "街頭抓拍" at bounding box center [539, 218] width 50 height 17
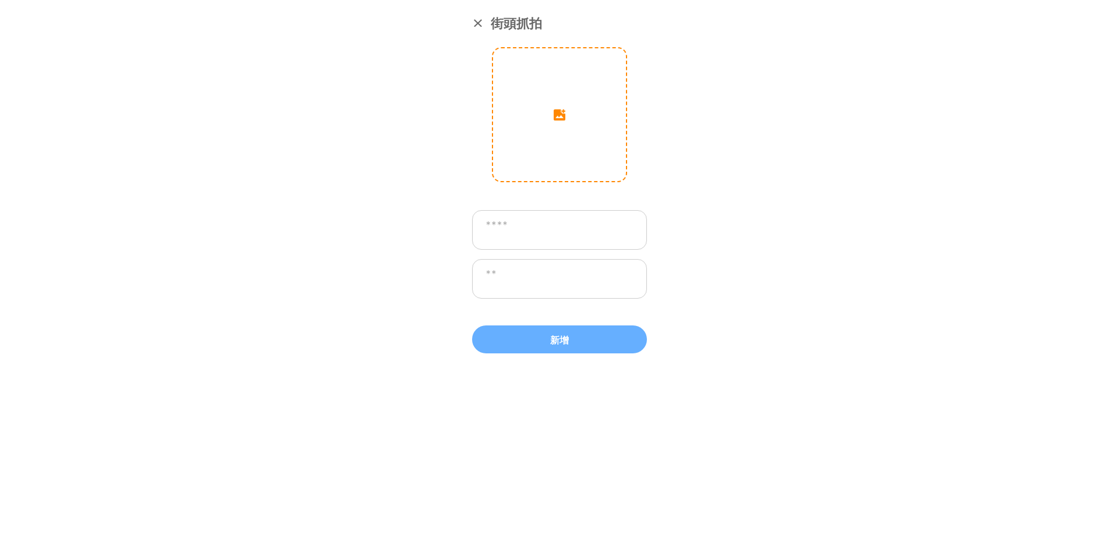
click at [539, 142] on input "image" at bounding box center [559, 114] width 133 height 133
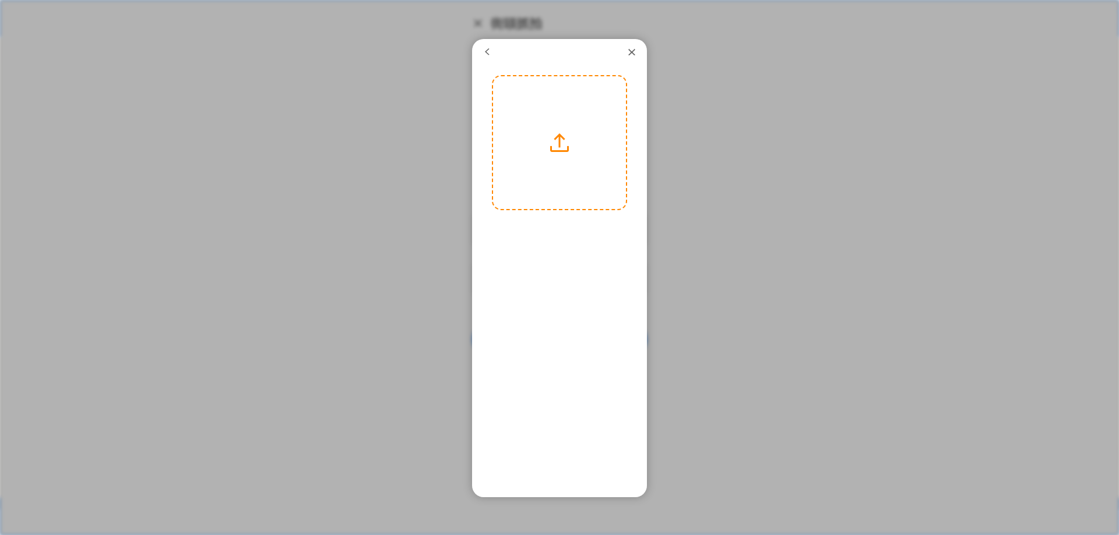
click at [569, 182] on label at bounding box center [559, 142] width 133 height 133
click at [0, 0] on input "file" at bounding box center [0, 0] width 0 height 0
drag, startPoint x: 565, startPoint y: 171, endPoint x: 554, endPoint y: 175, distance: 11.8
click at [554, 175] on div at bounding box center [559, 146] width 133 height 177
click at [583, 229] on button "下一步" at bounding box center [592, 225] width 52 height 15
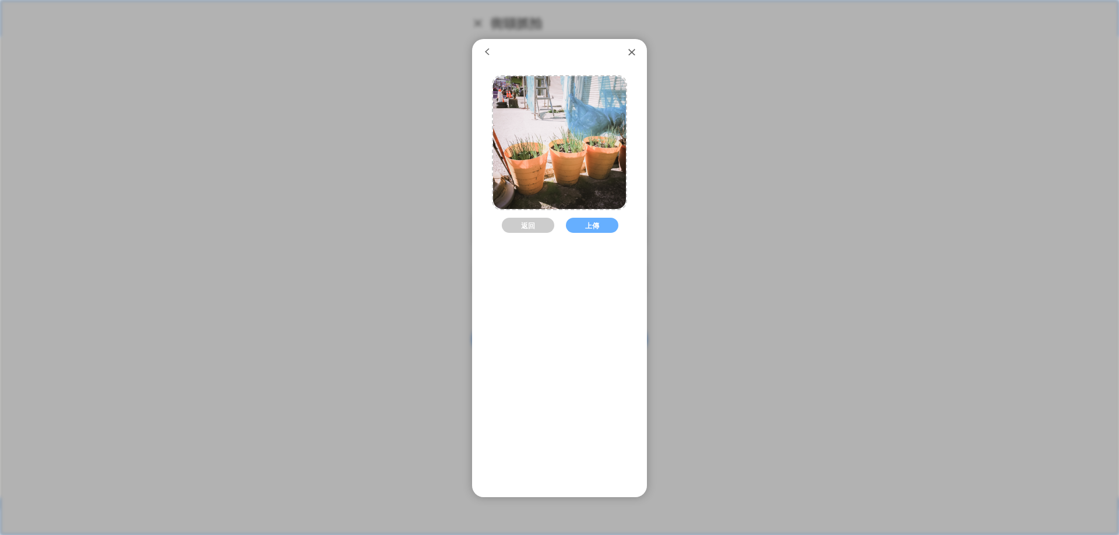
click at [583, 229] on button "上傳" at bounding box center [592, 225] width 52 height 15
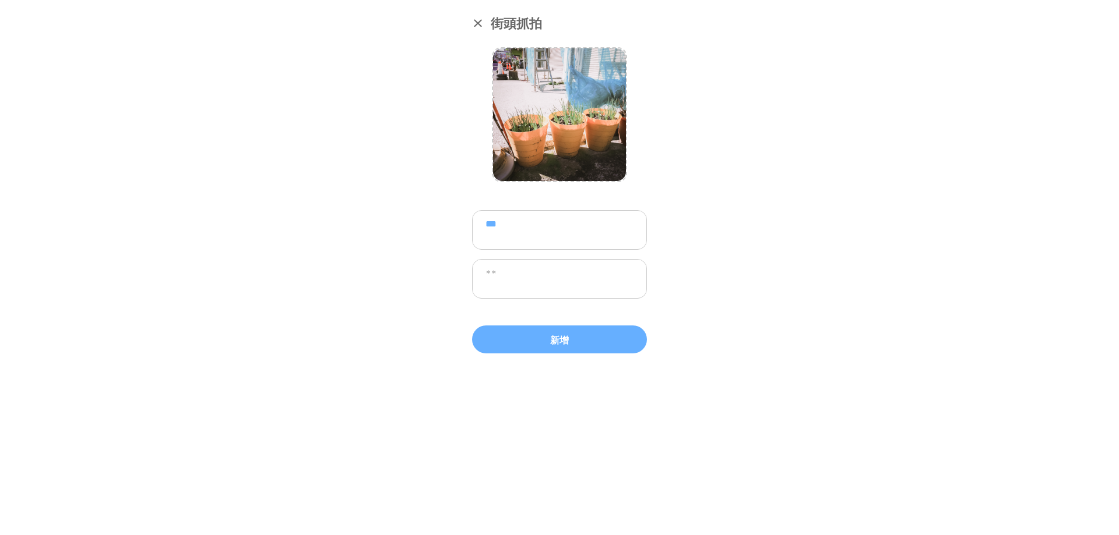
click at [548, 281] on textarea at bounding box center [559, 279] width 175 height 40
type textarea "****"
click at [558, 339] on button "新增" at bounding box center [559, 340] width 175 height 28
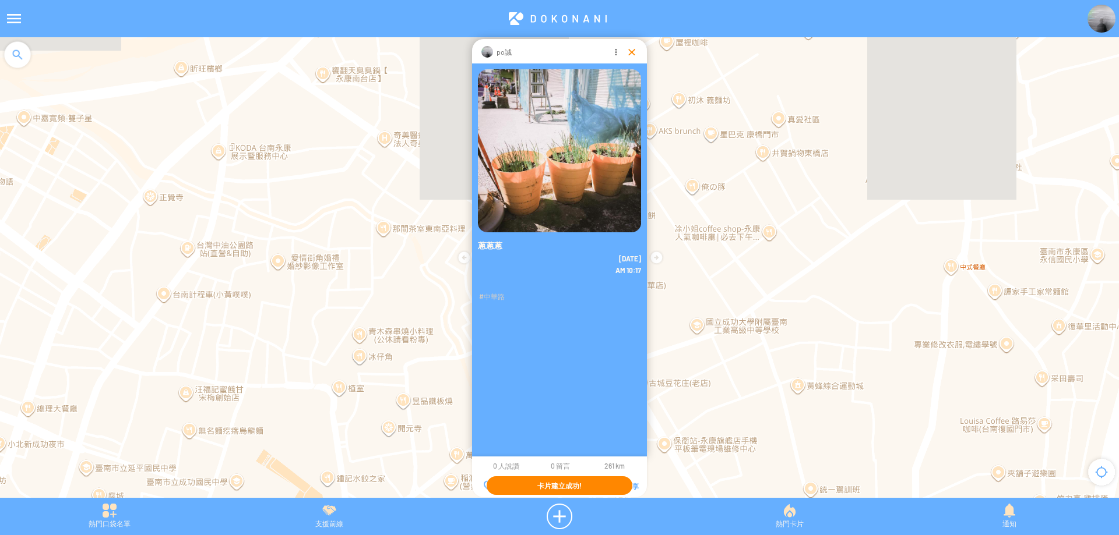
click at [628, 55] on div at bounding box center [632, 52] width 12 height 12
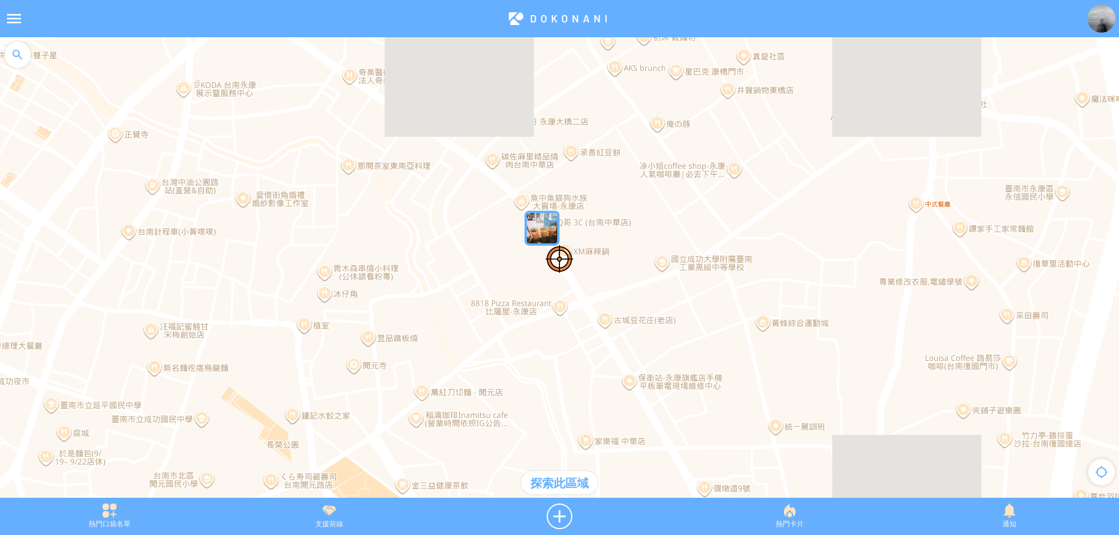
drag, startPoint x: 659, startPoint y: 266, endPoint x: 625, endPoint y: 203, distance: 72.0
click at [625, 203] on div at bounding box center [559, 273] width 1119 height 472
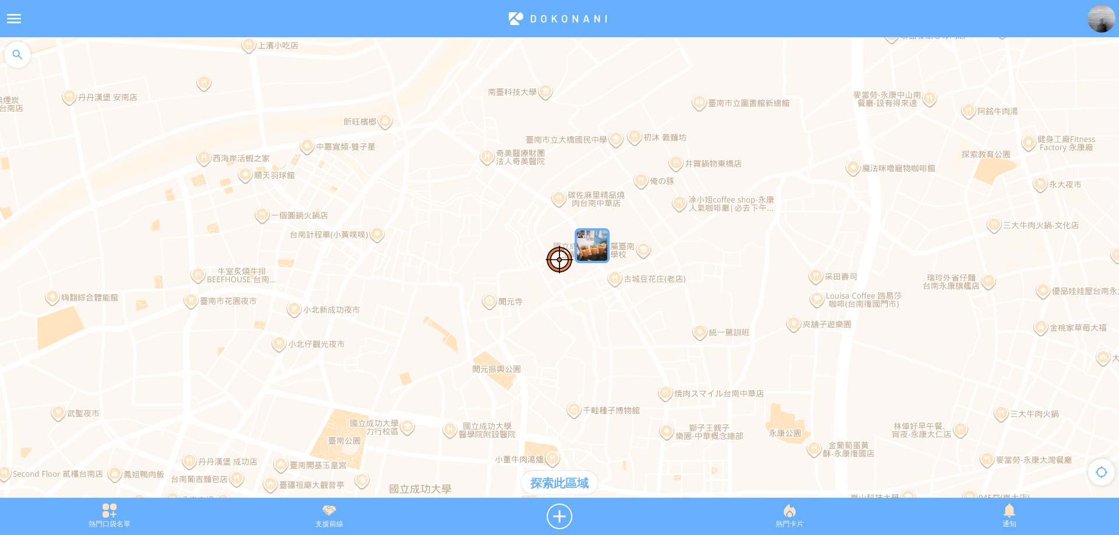
drag, startPoint x: 655, startPoint y: 287, endPoint x: 614, endPoint y: 207, distance: 89.1
click at [615, 209] on div at bounding box center [559, 273] width 1119 height 472
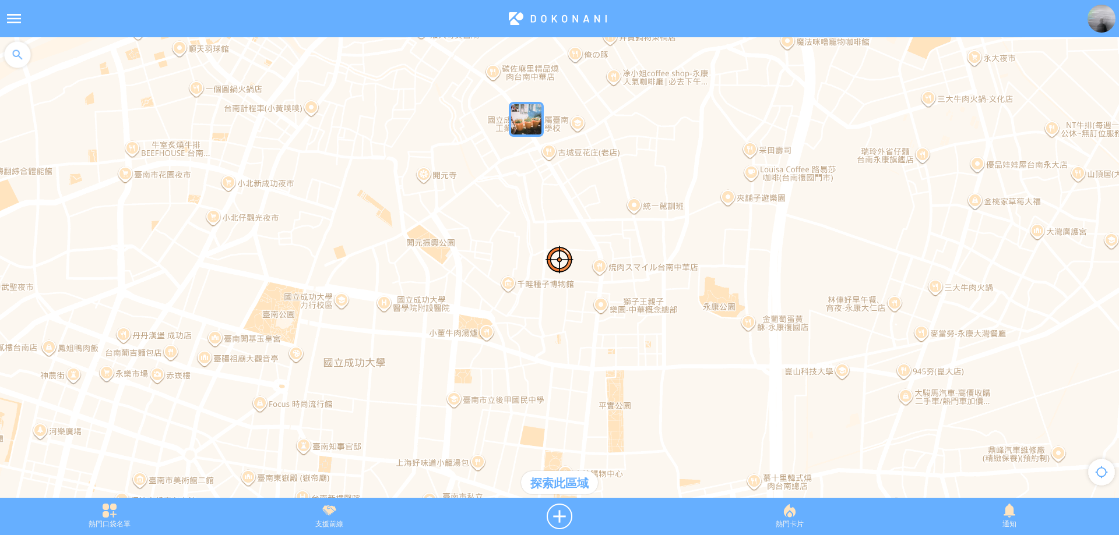
drag, startPoint x: 620, startPoint y: 241, endPoint x: 563, endPoint y: 202, distance: 68.7
click at [564, 203] on div at bounding box center [559, 273] width 1119 height 472
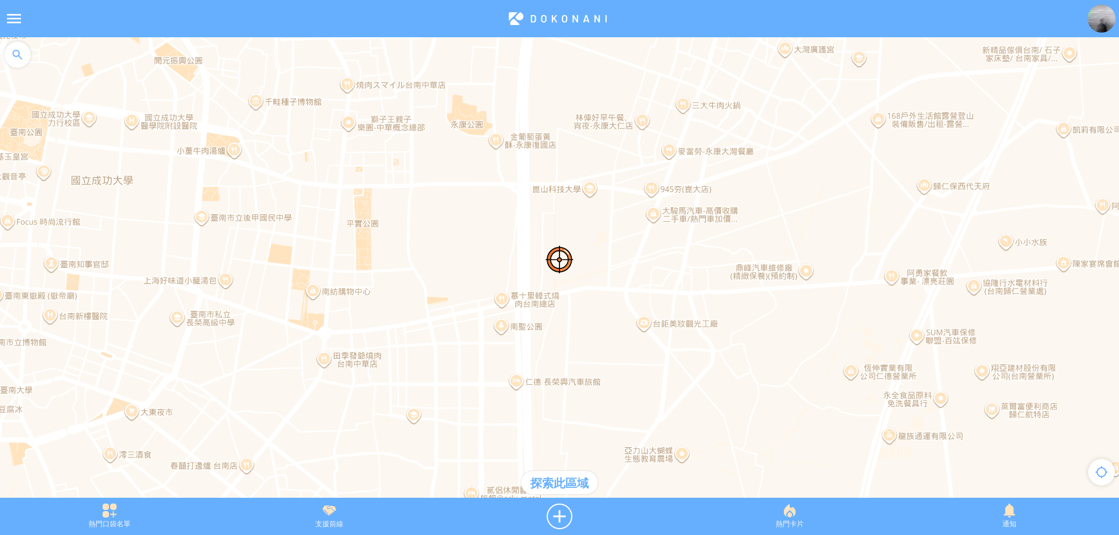
drag, startPoint x: 693, startPoint y: 297, endPoint x: 613, endPoint y: 255, distance: 90.7
click at [613, 255] on div at bounding box center [559, 273] width 1119 height 472
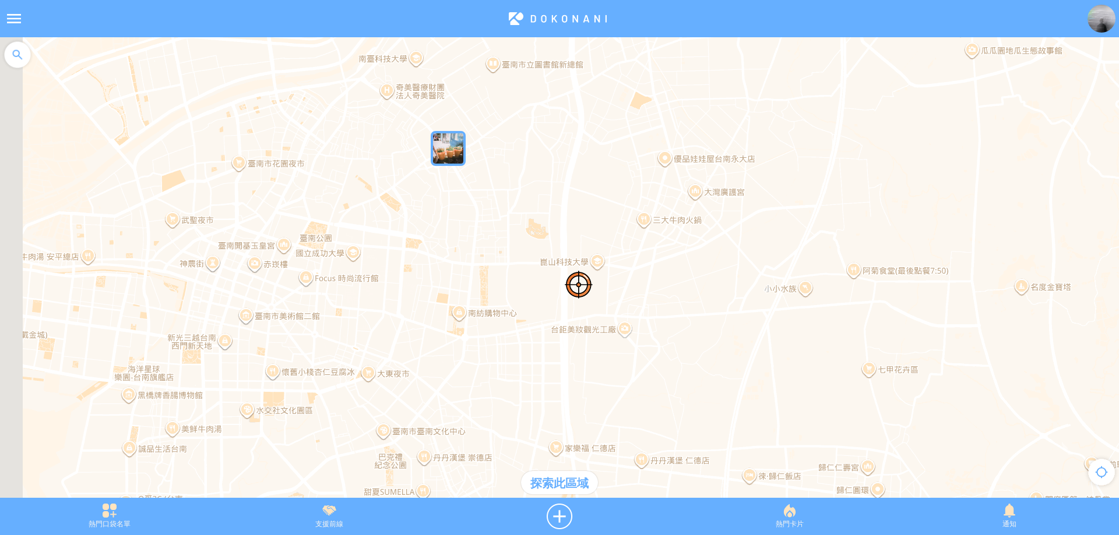
drag, startPoint x: 539, startPoint y: 174, endPoint x: 598, endPoint y: 267, distance: 110.1
click at [600, 268] on div at bounding box center [559, 273] width 1119 height 472
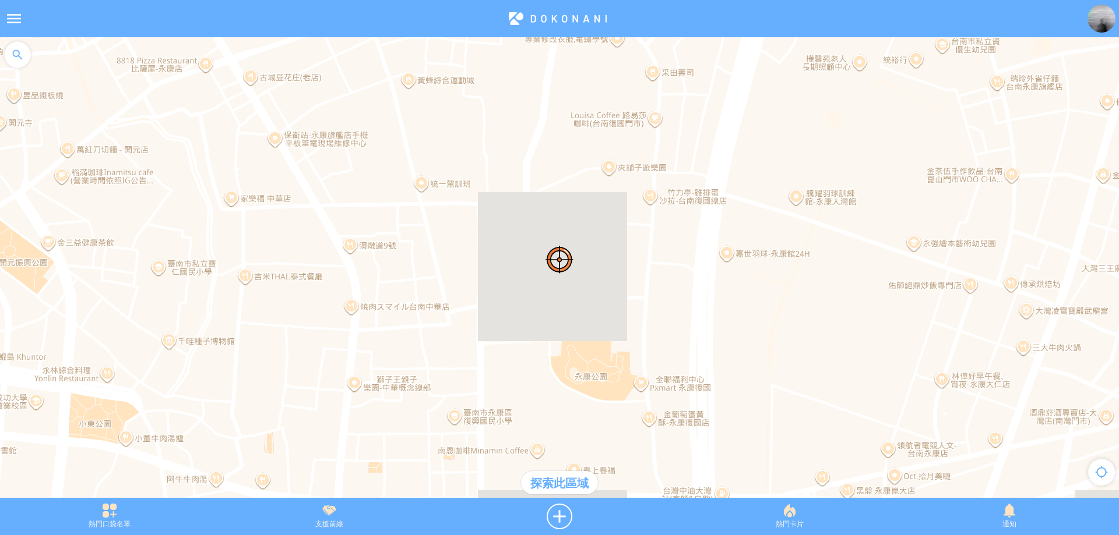
drag, startPoint x: 565, startPoint y: 351, endPoint x: 562, endPoint y: 268, distance: 83.4
click at [562, 268] on div at bounding box center [559, 273] width 1119 height 472
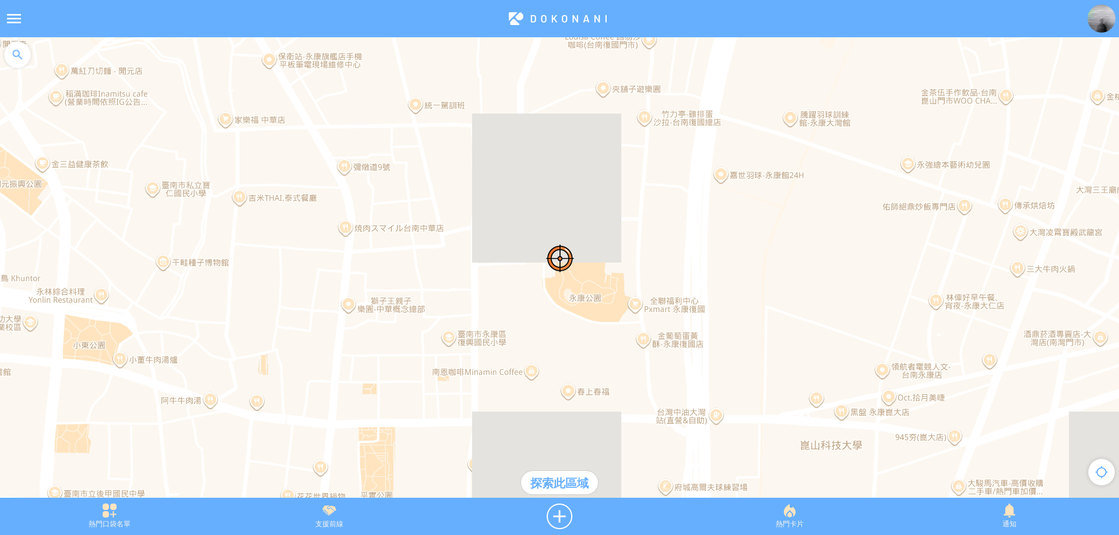
drag, startPoint x: 577, startPoint y: 326, endPoint x: 569, endPoint y: 241, distance: 86.0
click at [569, 239] on div at bounding box center [559, 273] width 1119 height 472
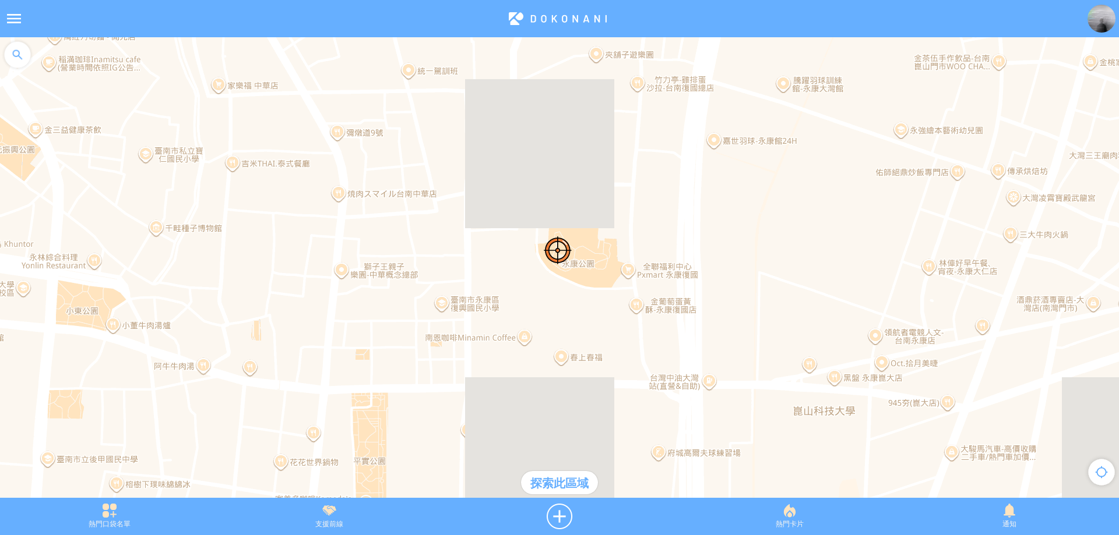
drag, startPoint x: 566, startPoint y: 359, endPoint x: 555, endPoint y: 313, distance: 47.3
click at [555, 313] on div at bounding box center [559, 273] width 1119 height 472
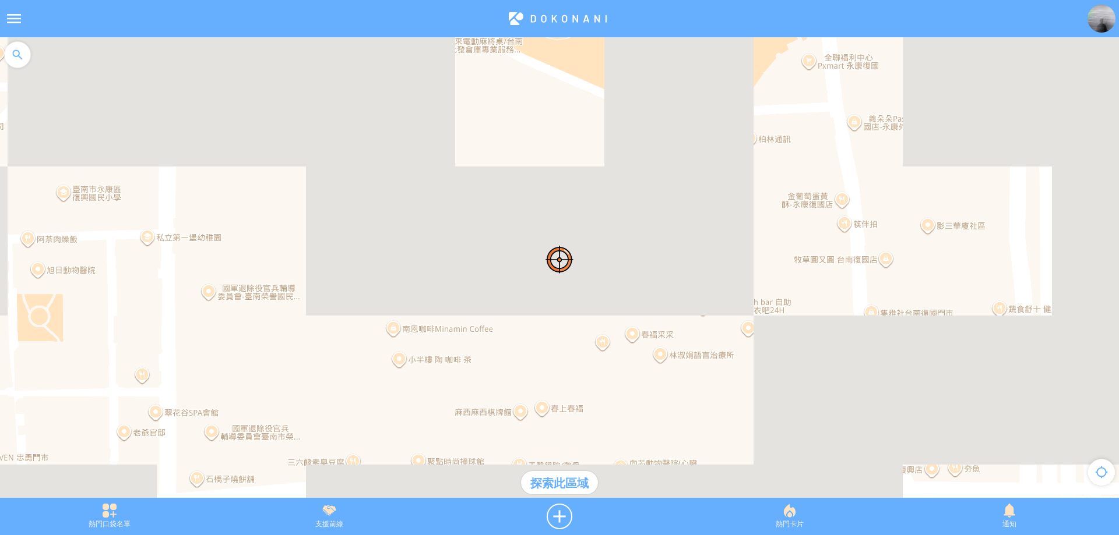
drag, startPoint x: 427, startPoint y: 225, endPoint x: 566, endPoint y: 403, distance: 224.9
click at [566, 403] on div at bounding box center [559, 273] width 1119 height 472
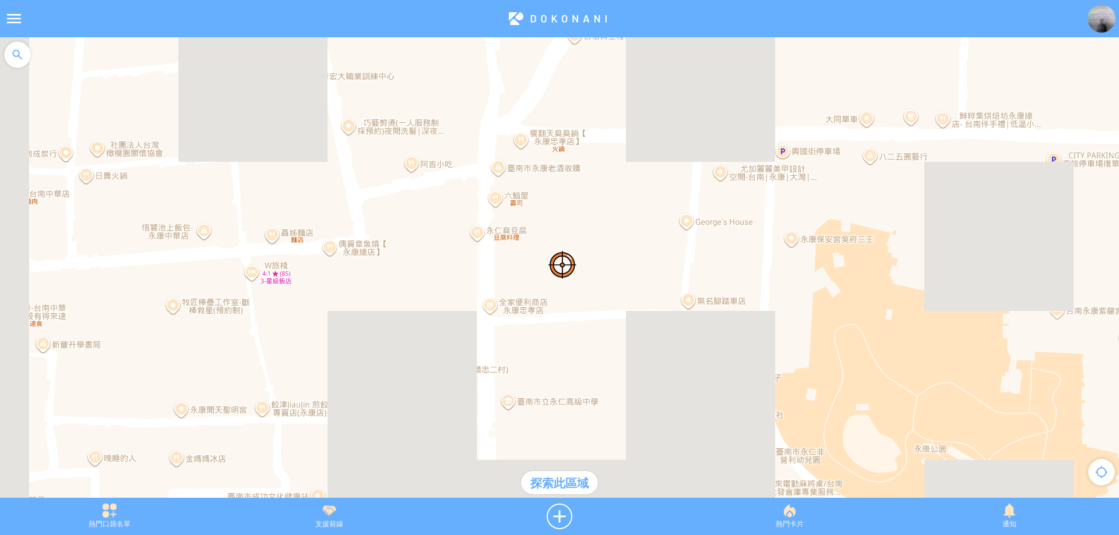
drag, startPoint x: 502, startPoint y: 295, endPoint x: 527, endPoint y: 368, distance: 77.0
click at [527, 368] on div at bounding box center [559, 273] width 1119 height 472
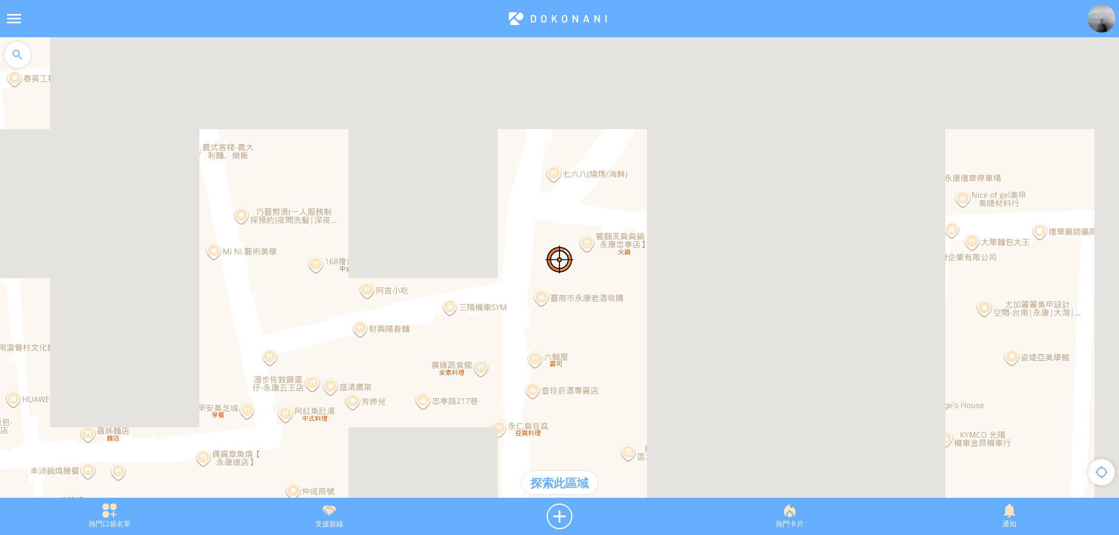
drag, startPoint x: 495, startPoint y: 227, endPoint x: 521, endPoint y: 290, distance: 67.6
click at [521, 290] on div at bounding box center [559, 273] width 1119 height 472
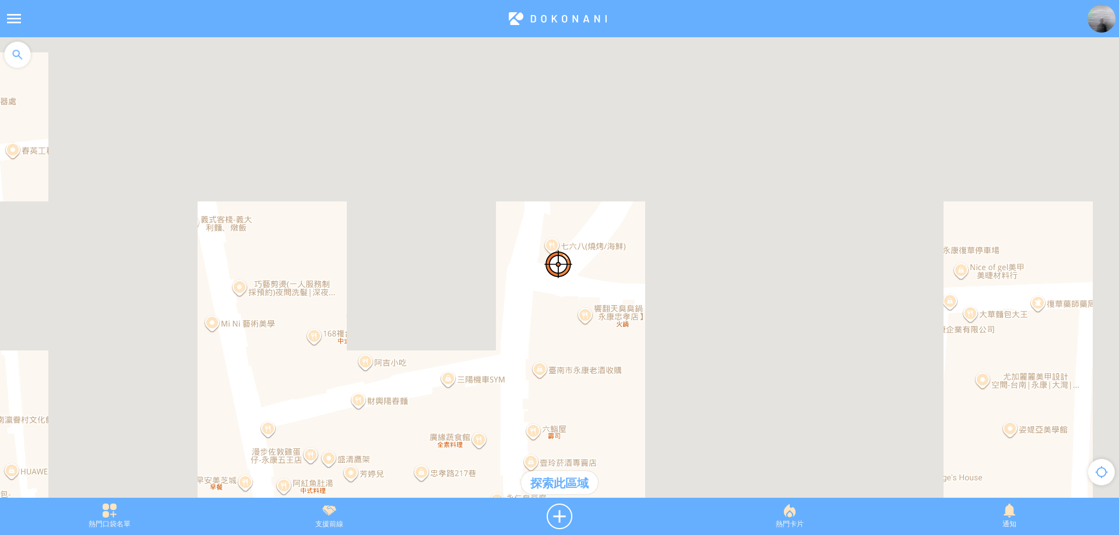
drag, startPoint x: 545, startPoint y: 197, endPoint x: 542, endPoint y: 278, distance: 80.4
click at [542, 278] on div at bounding box center [559, 273] width 1119 height 472
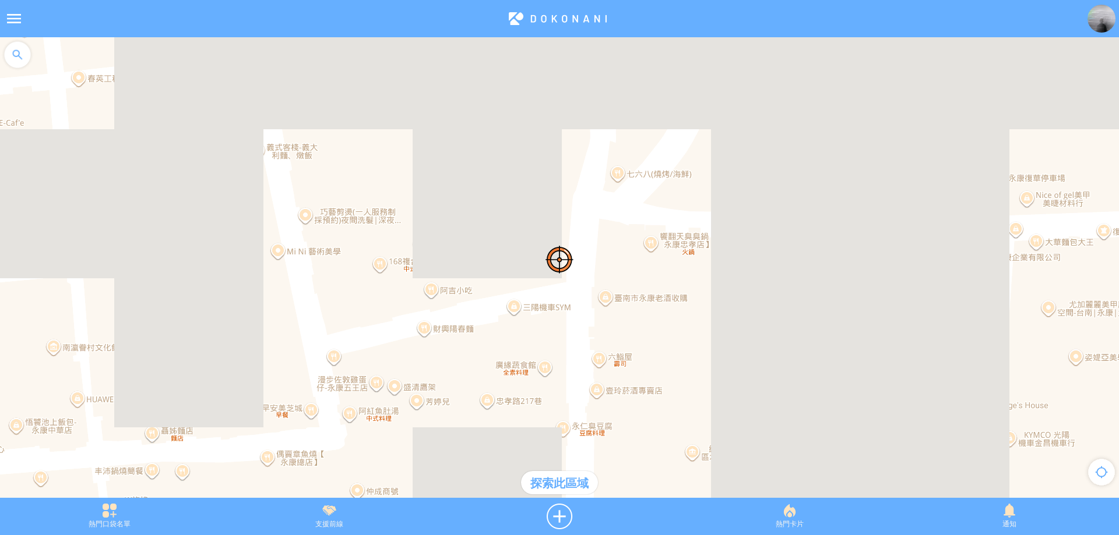
drag, startPoint x: 538, startPoint y: 329, endPoint x: 605, endPoint y: 246, distance: 106.8
click at [605, 246] on div at bounding box center [559, 273] width 1119 height 472
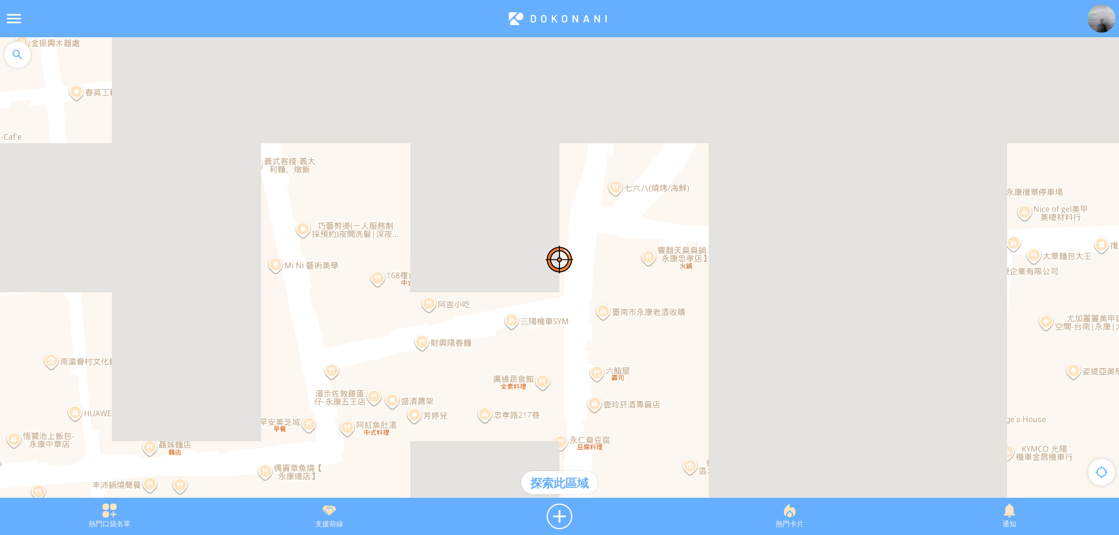
drag, startPoint x: 539, startPoint y: 213, endPoint x: 537, endPoint y: 228, distance: 14.7
click at [537, 228] on div at bounding box center [559, 273] width 1119 height 472
click at [555, 509] on div at bounding box center [559, 517] width 241 height 26
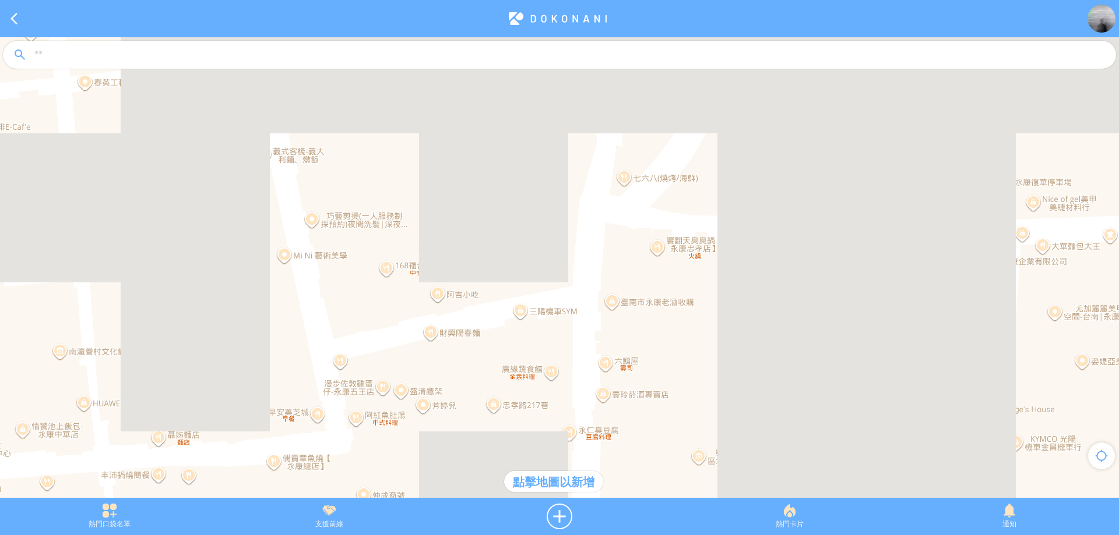
drag, startPoint x: 562, startPoint y: 197, endPoint x: 562, endPoint y: 329, distance: 131.7
click at [562, 329] on div at bounding box center [559, 273] width 1119 height 472
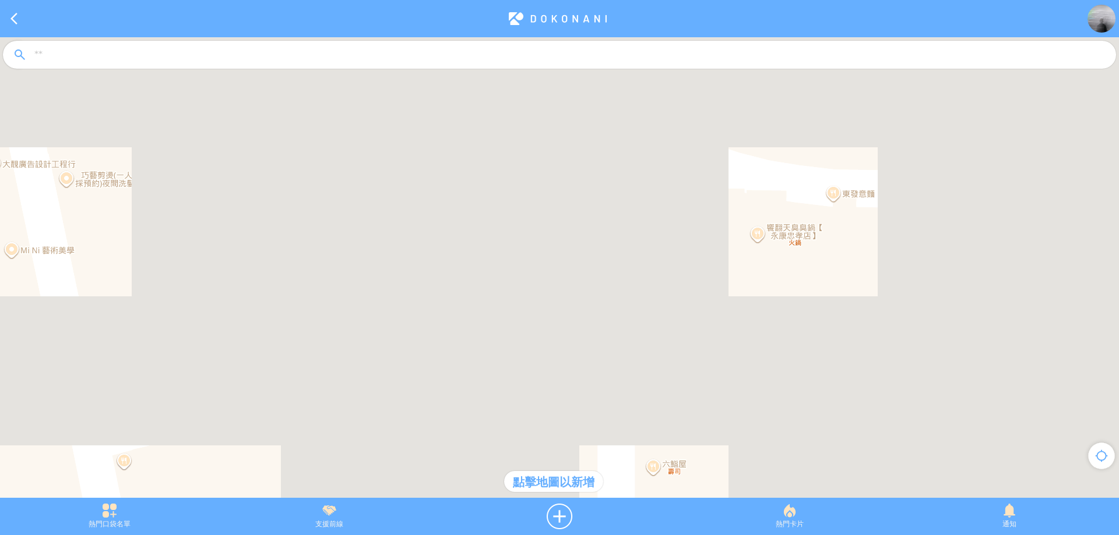
click at [592, 262] on div at bounding box center [559, 273] width 1119 height 472
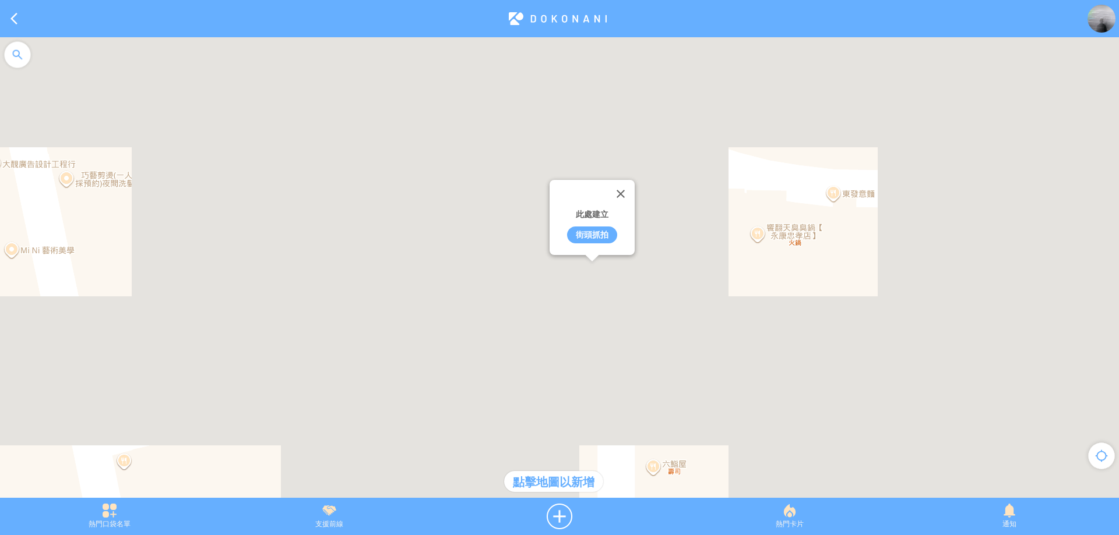
click at [590, 236] on div "街頭抓拍" at bounding box center [592, 235] width 50 height 17
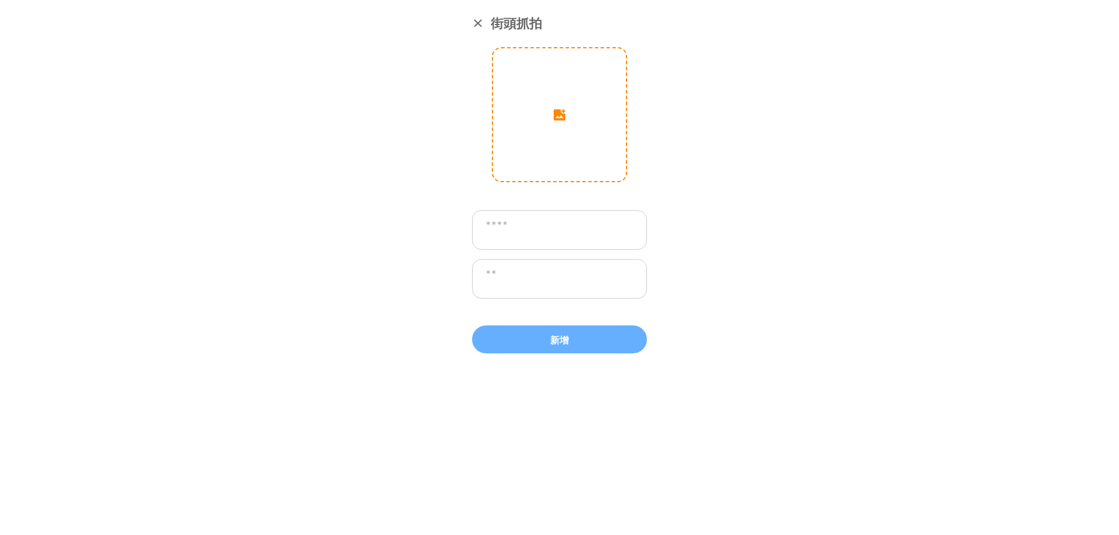
click at [559, 130] on input "image" at bounding box center [559, 114] width 133 height 133
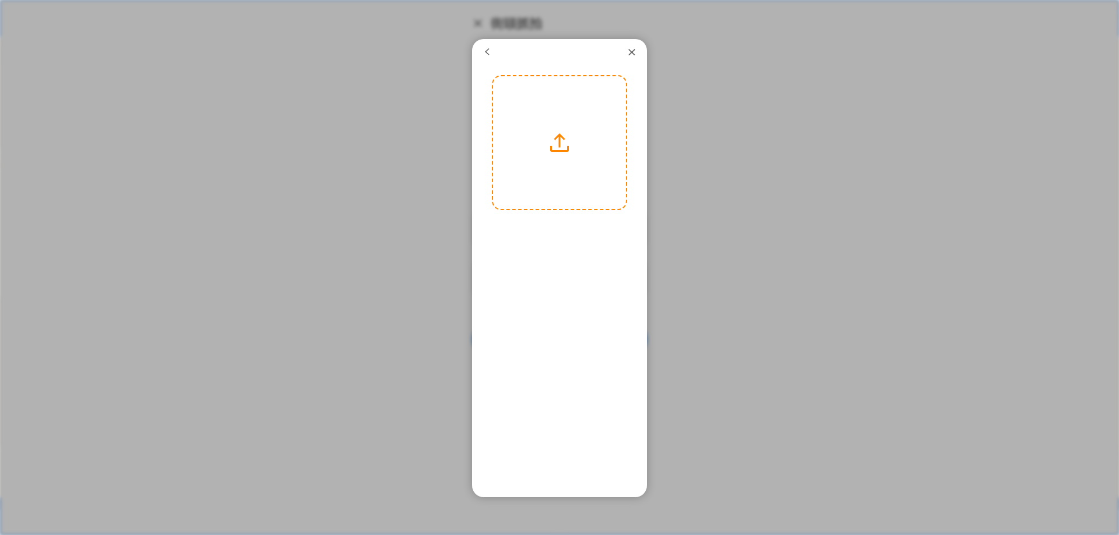
click at [548, 156] on label at bounding box center [559, 142] width 133 height 133
click at [0, 0] on input "file" at bounding box center [0, 0] width 0 height 0
drag, startPoint x: 576, startPoint y: 175, endPoint x: 514, endPoint y: 171, distance: 61.9
click at [460, 0] on article "**********" at bounding box center [559, 0] width 1119 height 0
click at [499, 171] on div at bounding box center [527, 142] width 199 height 133
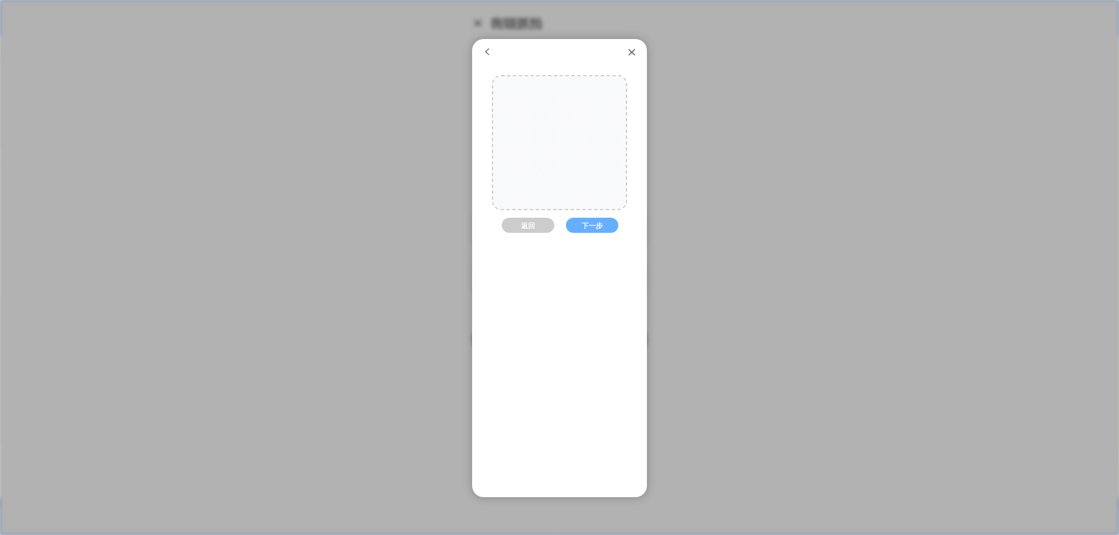
drag, startPoint x: 537, startPoint y: 177, endPoint x: 608, endPoint y: 186, distance: 72.3
click at [608, 186] on div at bounding box center [592, 142] width 199 height 133
drag, startPoint x: 588, startPoint y: 168, endPoint x: 571, endPoint y: 192, distance: 30.1
click at [571, 192] on div at bounding box center [551, 142] width 199 height 133
click at [574, 225] on button "下一步" at bounding box center [592, 225] width 52 height 15
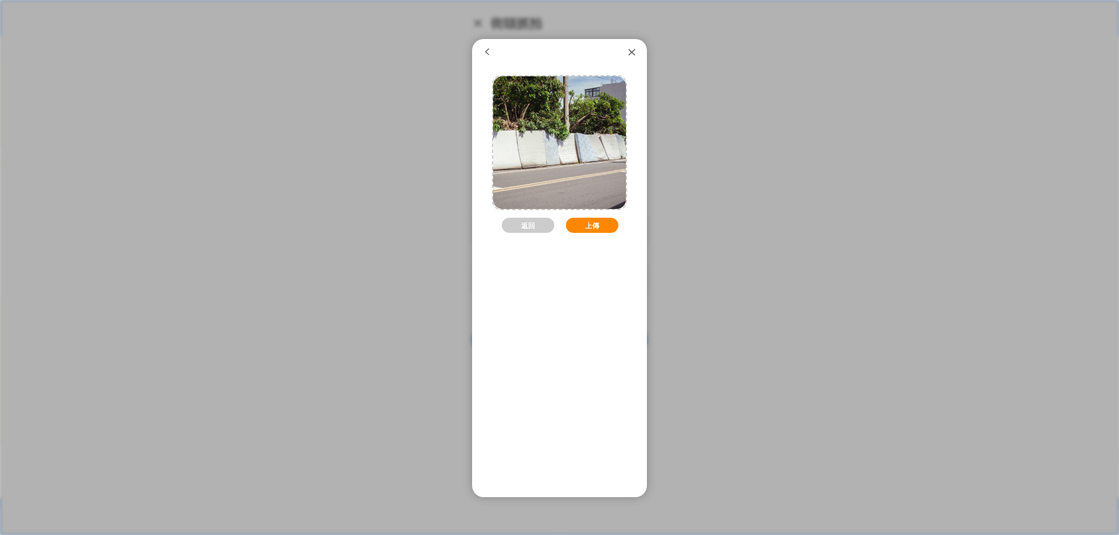
click at [578, 224] on button "上傳" at bounding box center [592, 225] width 52 height 15
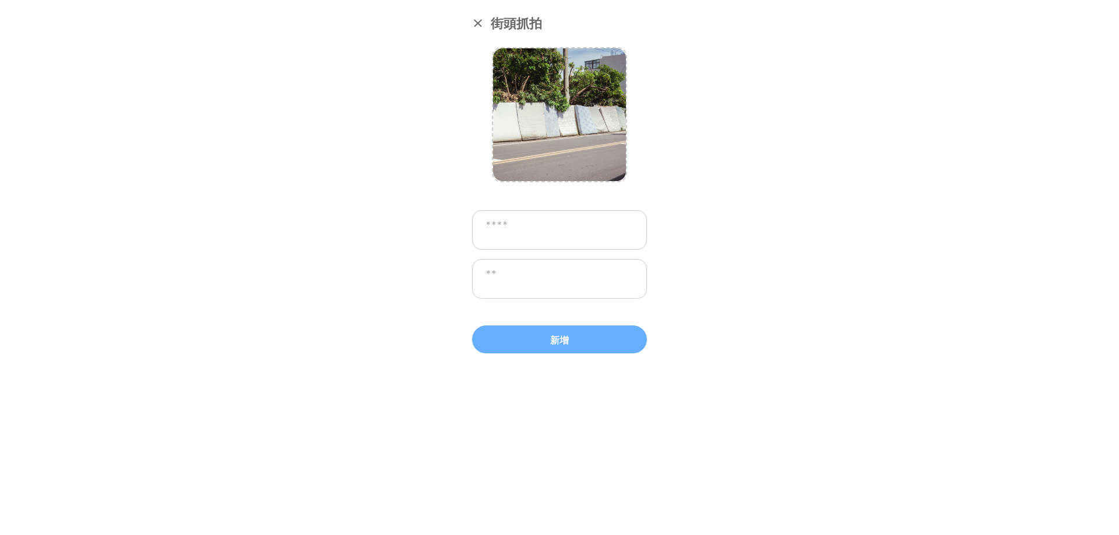
click at [570, 228] on textarea at bounding box center [559, 230] width 175 height 40
type textarea "****"
click at [568, 279] on textarea at bounding box center [559, 279] width 175 height 40
click at [562, 273] on textarea at bounding box center [559, 279] width 175 height 40
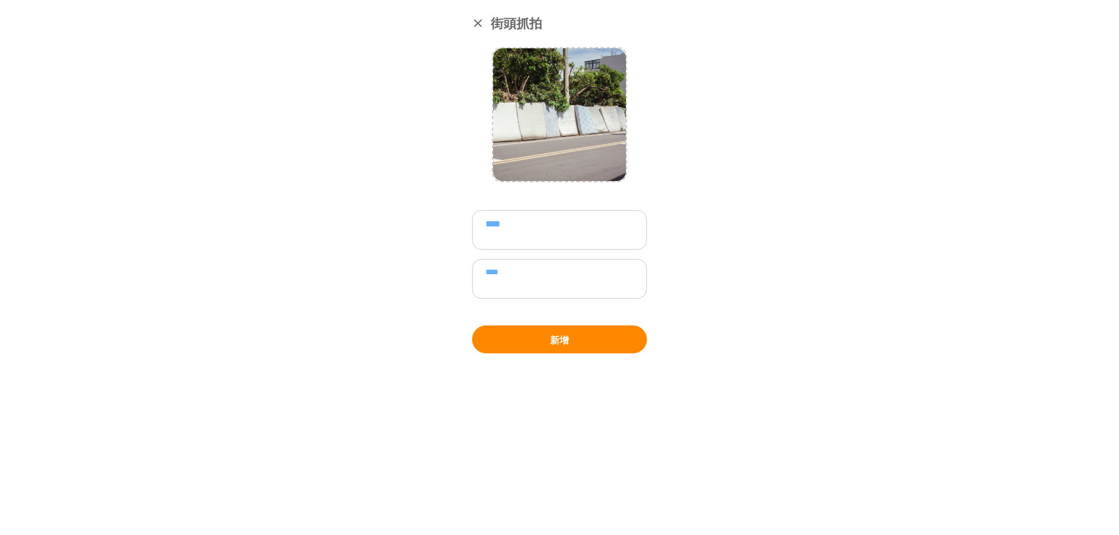
type textarea "****"
click at [589, 347] on button "新增" at bounding box center [559, 340] width 175 height 28
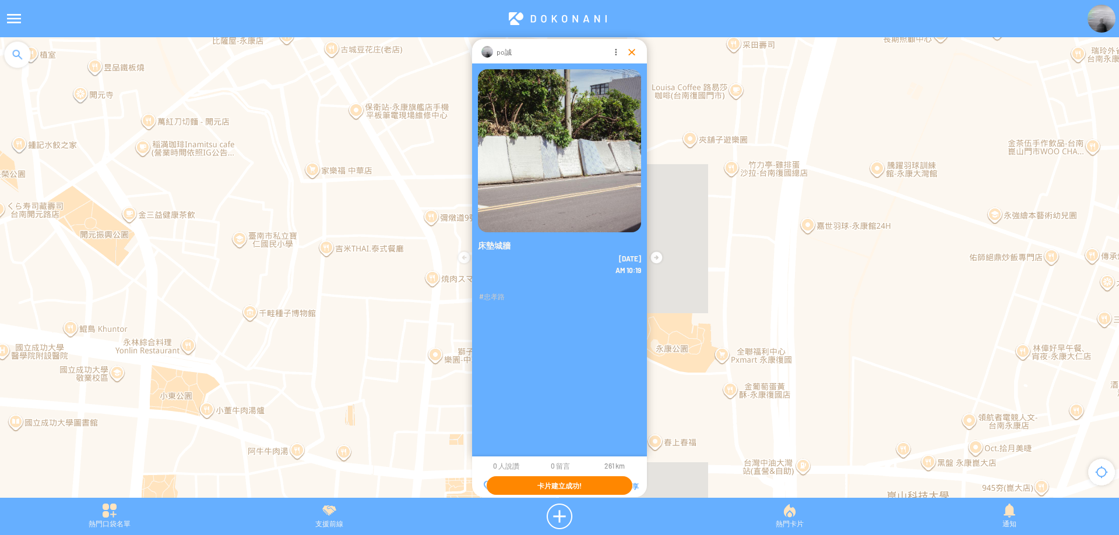
click at [631, 51] on div at bounding box center [632, 52] width 12 height 12
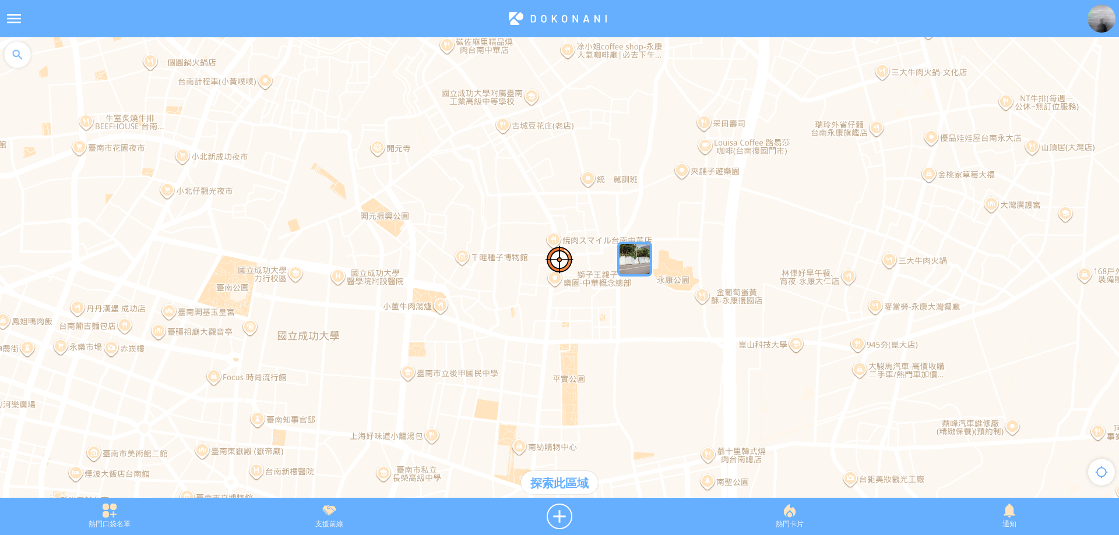
click at [640, 260] on img "5bydZvjju8JMapIcon" at bounding box center [634, 259] width 35 height 35
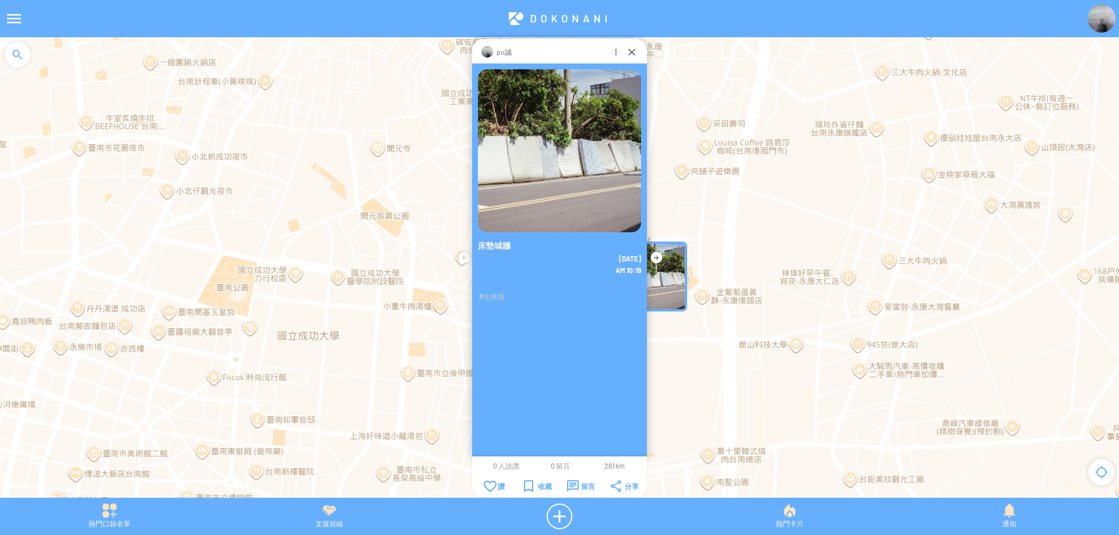
click at [502, 55] on p "po誠" at bounding box center [503, 52] width 15 height 12
click at [630, 54] on div at bounding box center [632, 52] width 12 height 12
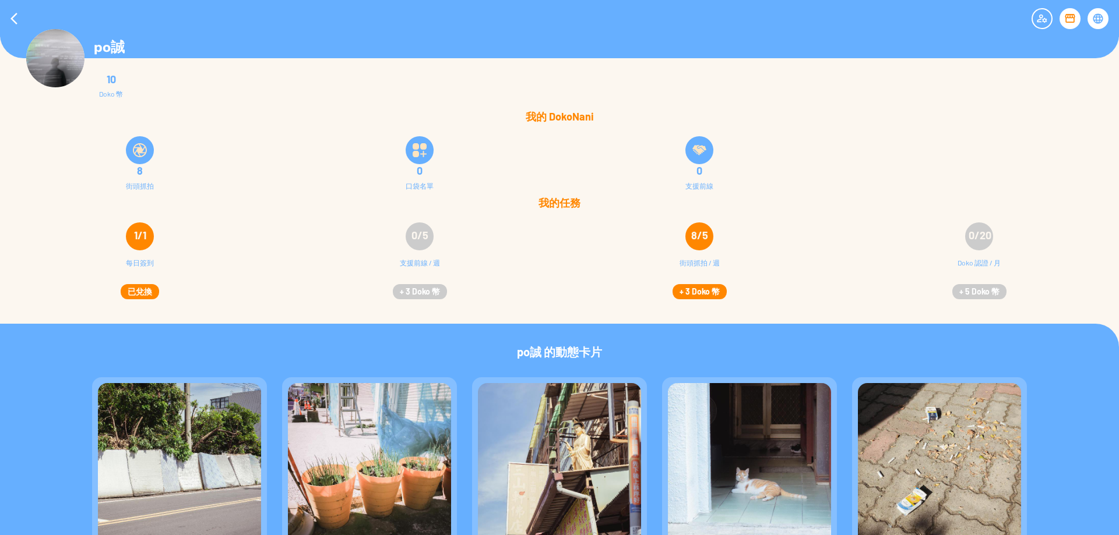
click at [685, 296] on button "+ 3 Doko 幣" at bounding box center [699, 291] width 54 height 15
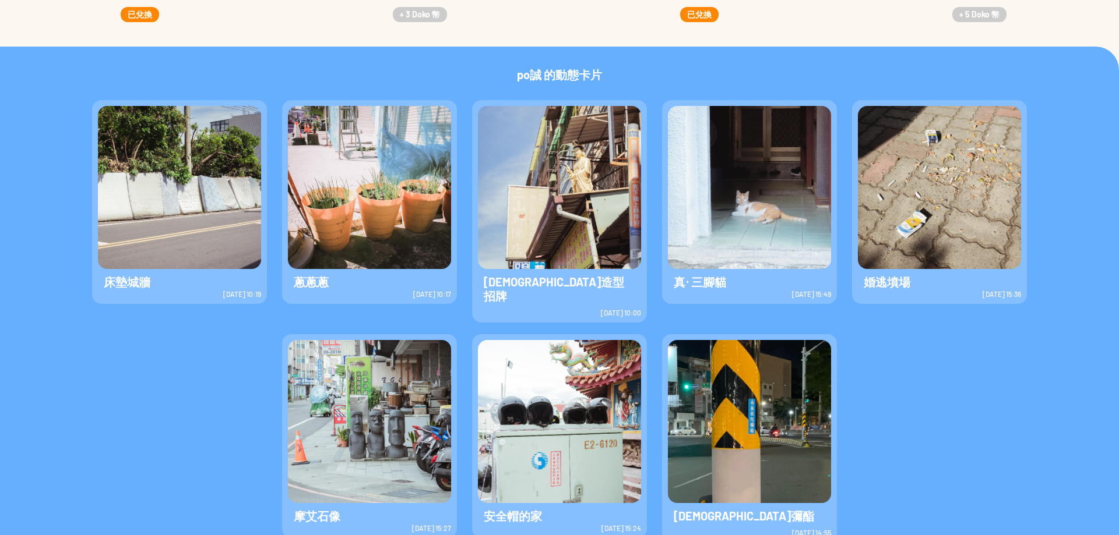
scroll to position [279, 0]
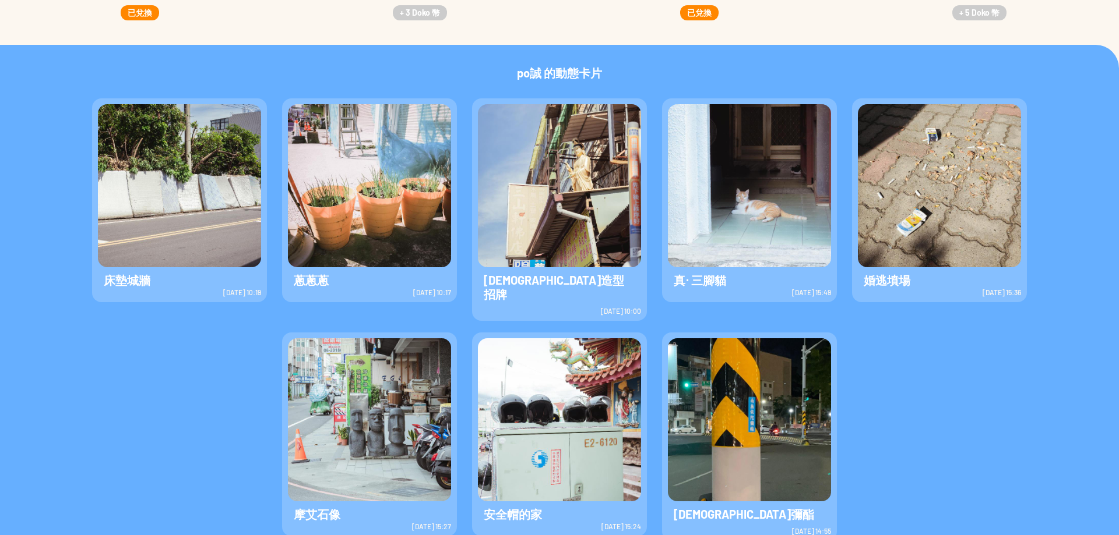
click at [121, 208] on img at bounding box center [179, 185] width 163 height 163
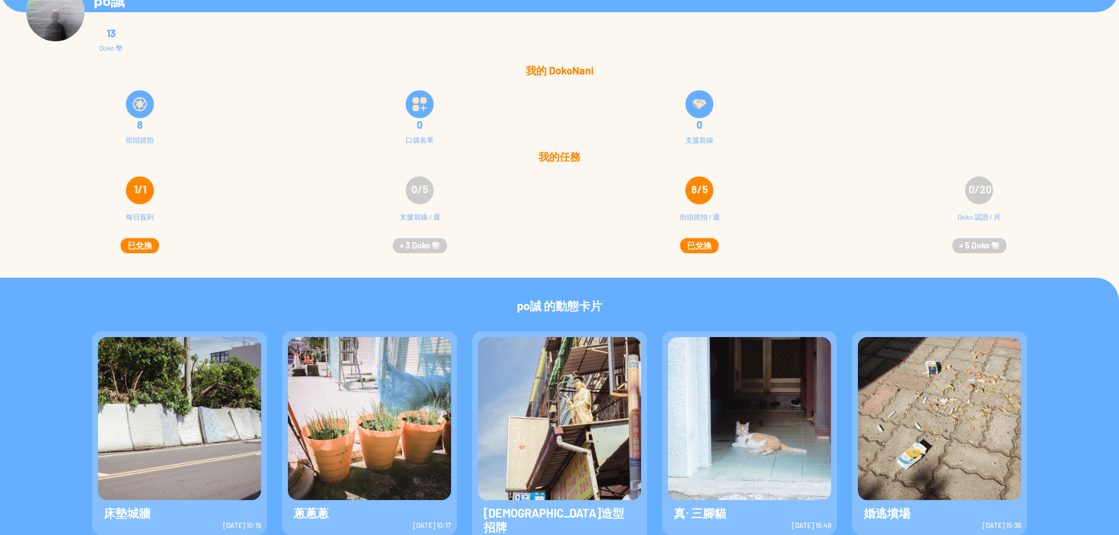
scroll to position [0, 0]
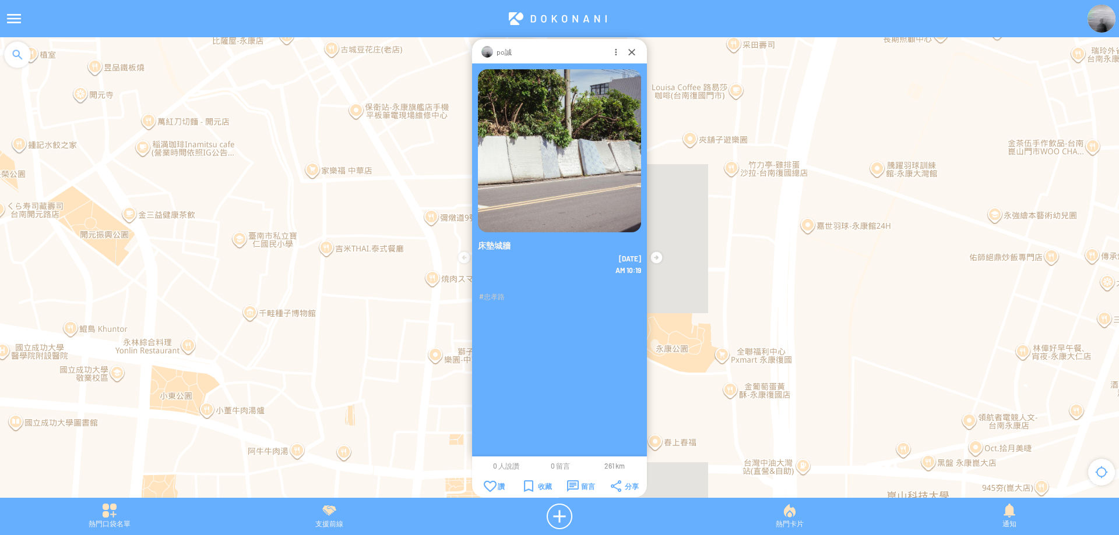
click at [542, 178] on img at bounding box center [559, 150] width 163 height 163
click at [627, 50] on div at bounding box center [632, 52] width 12 height 12
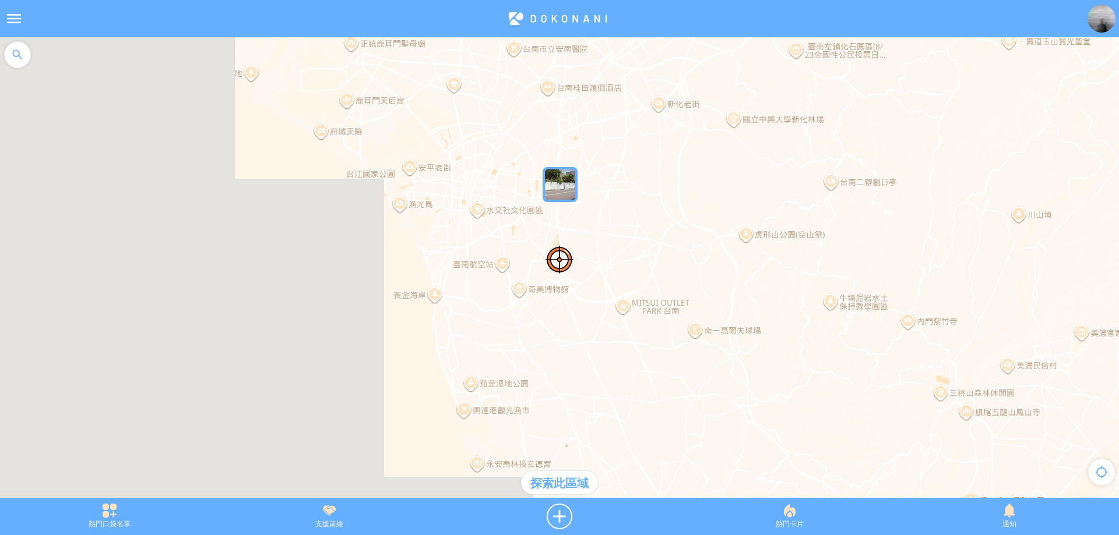
drag, startPoint x: 540, startPoint y: 86, endPoint x: 578, endPoint y: 233, distance: 152.3
click at [580, 233] on div at bounding box center [559, 273] width 1119 height 472
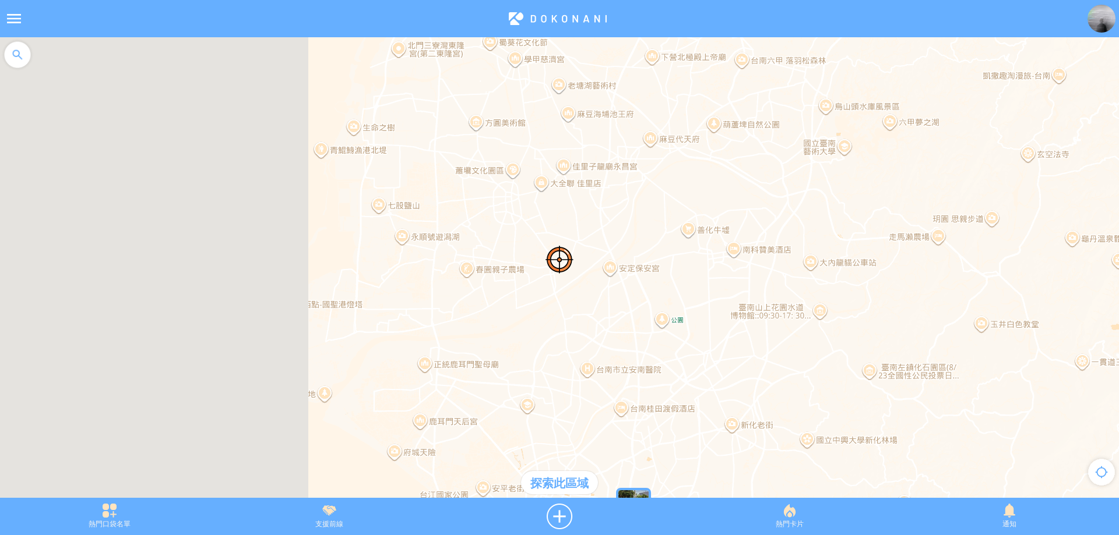
click at [581, 484] on div "探索此區域" at bounding box center [559, 482] width 77 height 23
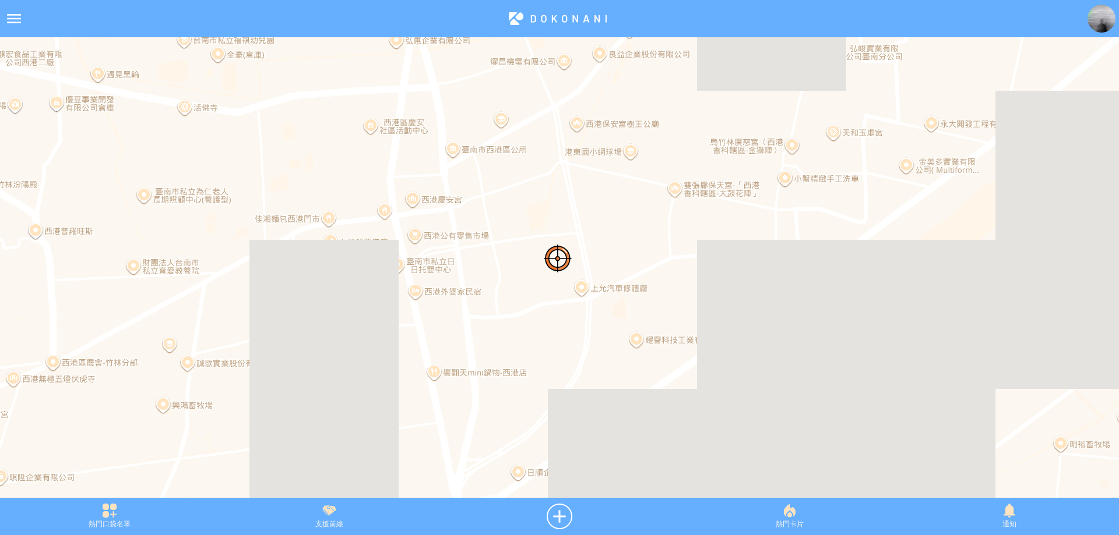
click at [580, 345] on div at bounding box center [559, 273] width 1119 height 472
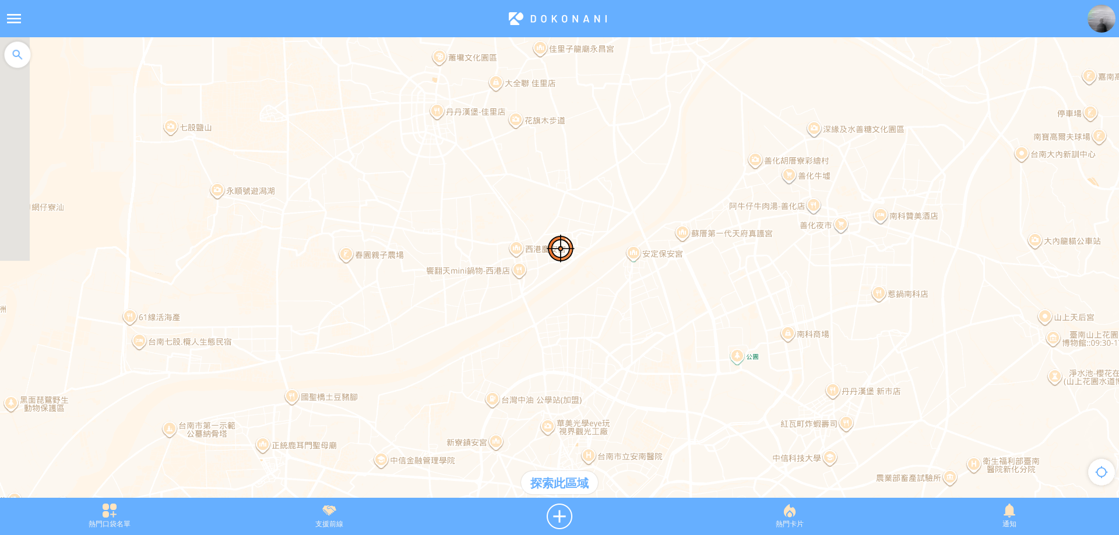
drag, startPoint x: 535, startPoint y: 341, endPoint x: 546, endPoint y: 204, distance: 136.8
click at [546, 204] on div at bounding box center [559, 273] width 1119 height 472
